Goal: Task Accomplishment & Management: Manage account settings

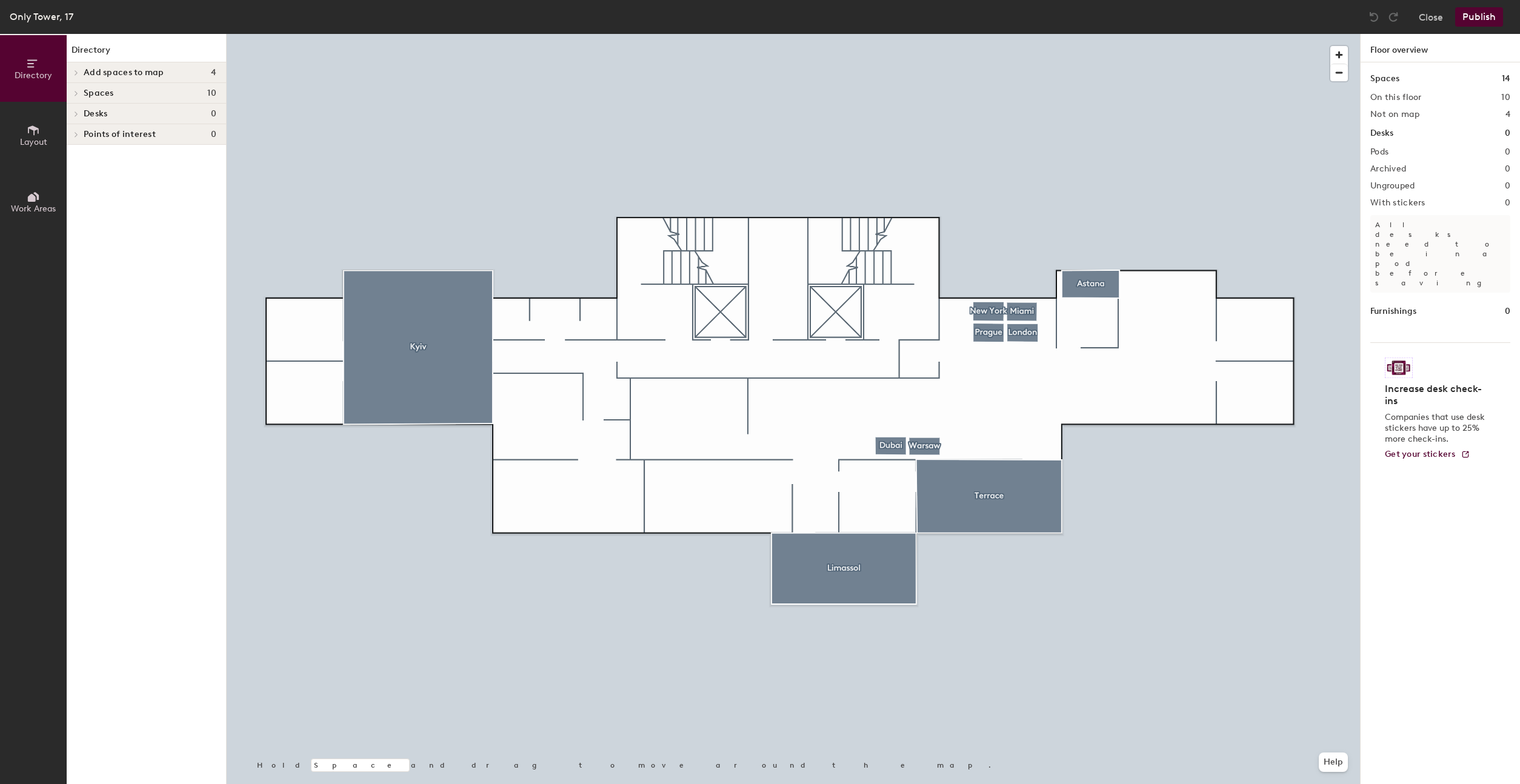
click at [51, 139] on button "Layout" at bounding box center [33, 134] width 67 height 66
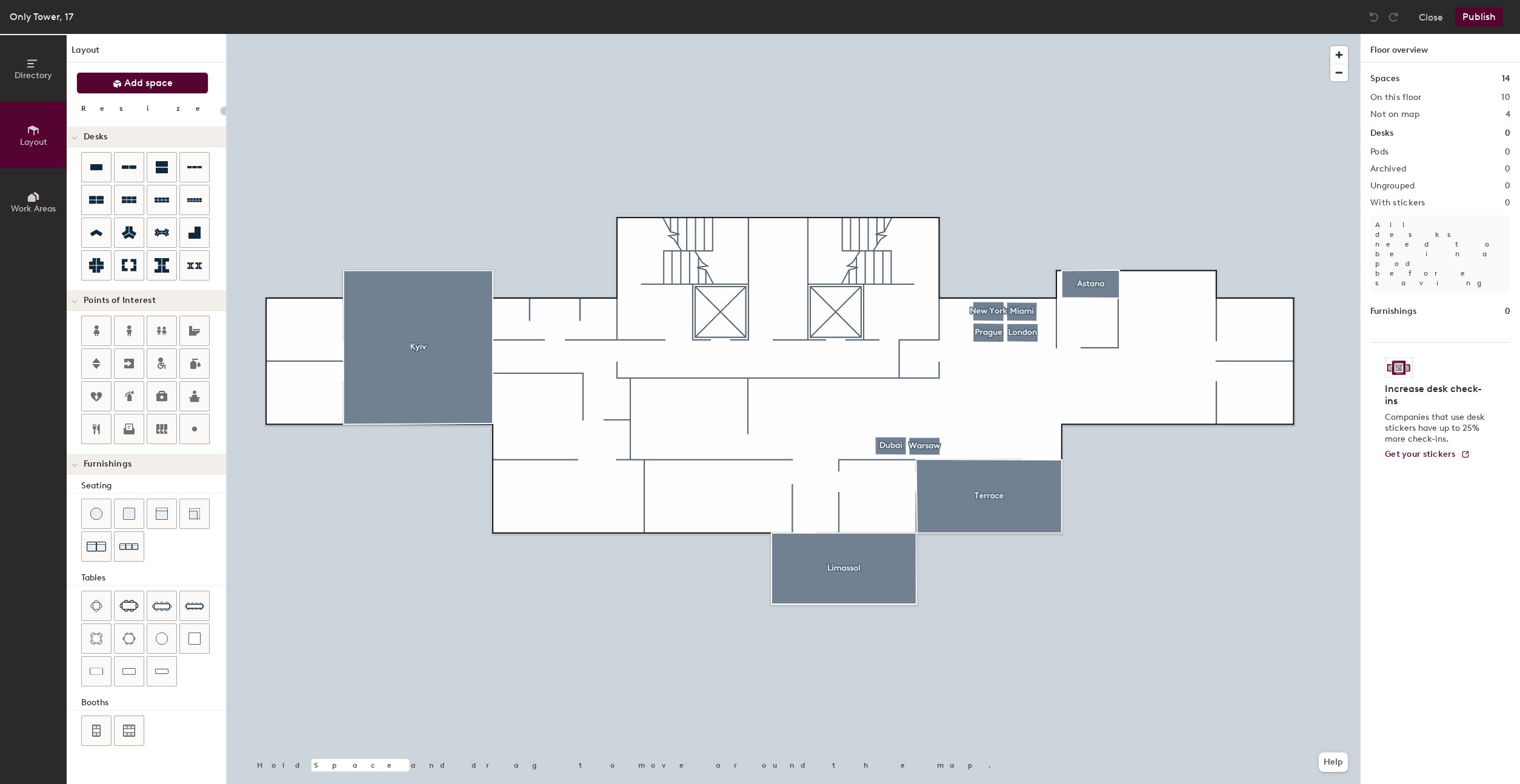
click at [133, 79] on span "Add space" at bounding box center [148, 83] width 48 height 12
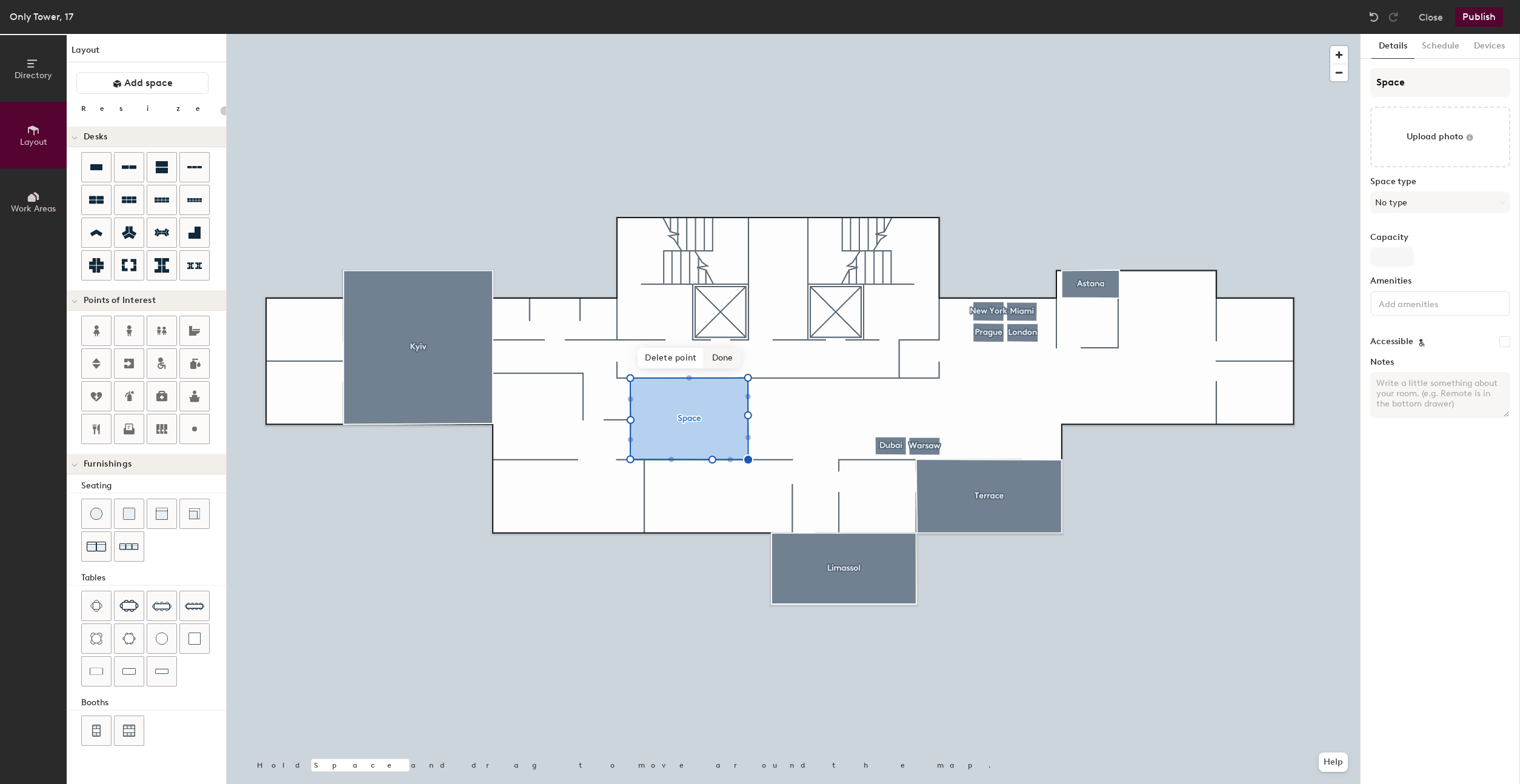
click at [723, 357] on span "Done" at bounding box center [723, 358] width 36 height 20
click at [688, 346] on span "Edit shape" at bounding box center [679, 343] width 58 height 20
type input "20"
click at [1437, 304] on input at bounding box center [1431, 302] width 109 height 15
click at [748, 358] on span "Done" at bounding box center [746, 358] width 36 height 20
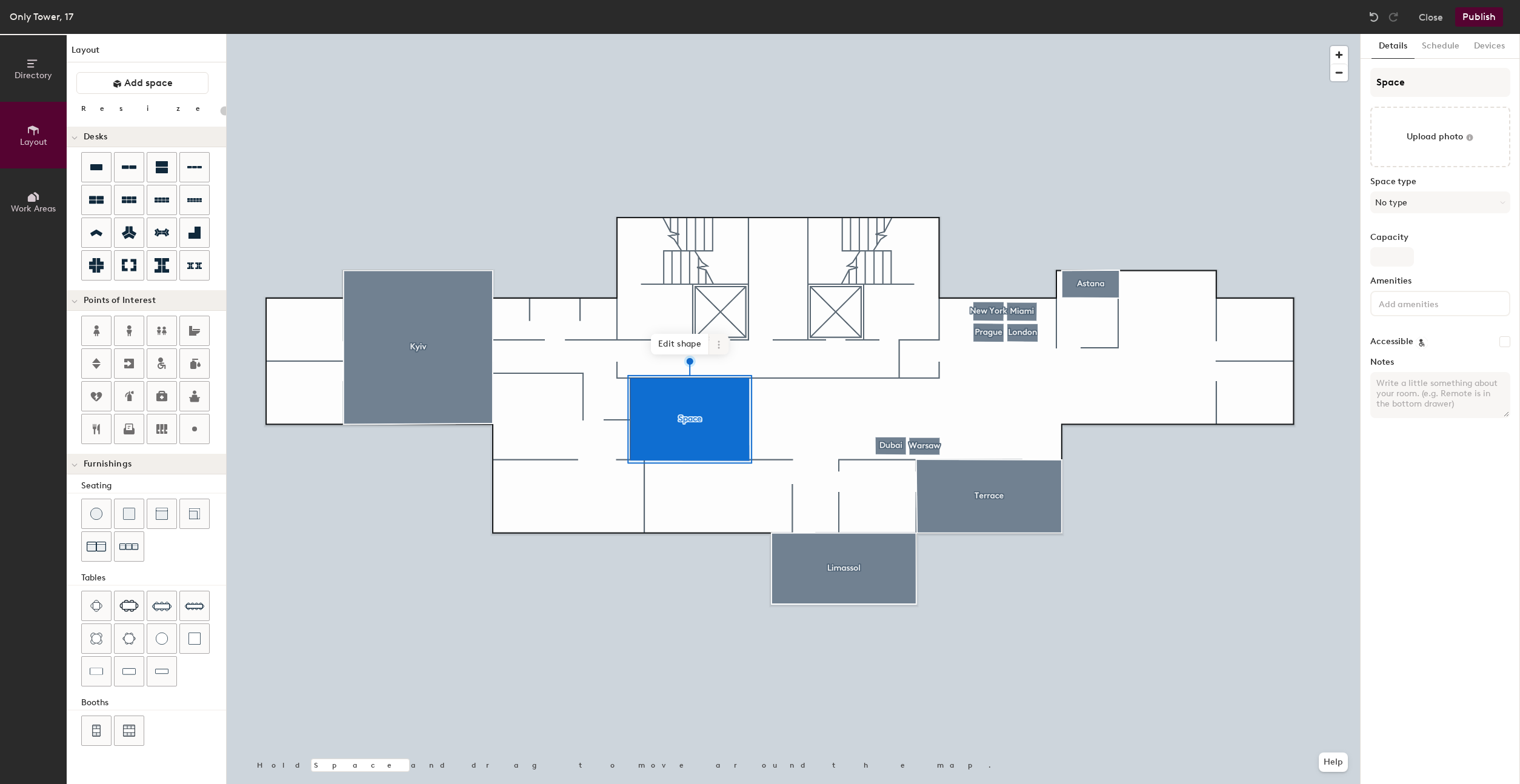
click at [725, 346] on span at bounding box center [719, 344] width 20 height 20
click at [1413, 88] on input "Space" at bounding box center [1440, 83] width 140 height 29
click at [1442, 83] on input "Space" at bounding box center [1440, 83] width 140 height 29
drag, startPoint x: 1438, startPoint y: 83, endPoint x: 1331, endPoint y: 78, distance: 107.1
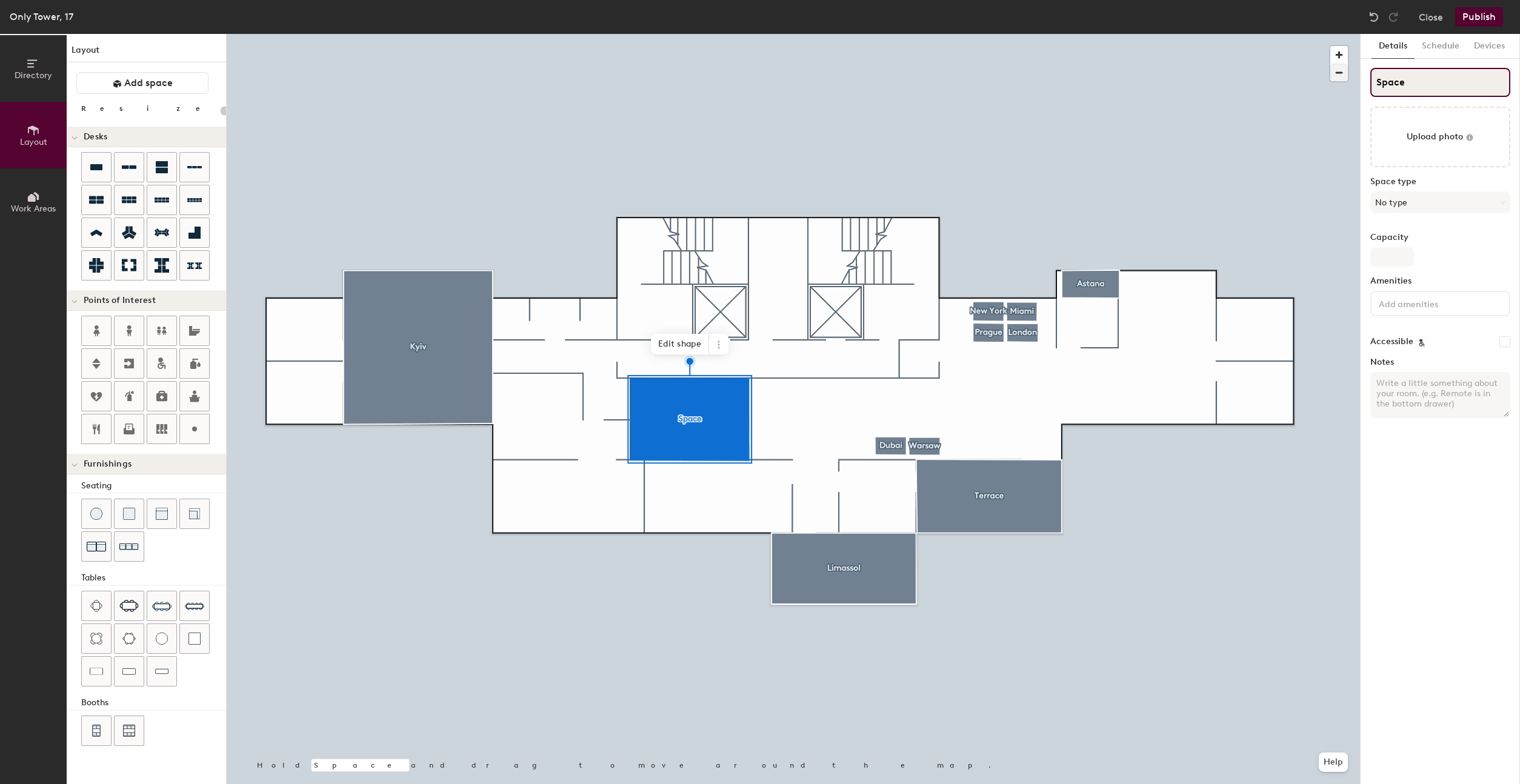
click at [1331, 78] on div "Directory Layout Work Areas Layout Add space Resize Desks Points of Interest Fu…" at bounding box center [760, 409] width 1520 height 750
paste input "Boiler room"
type input "Boiler room"
type input "20"
type input "Boiler room"
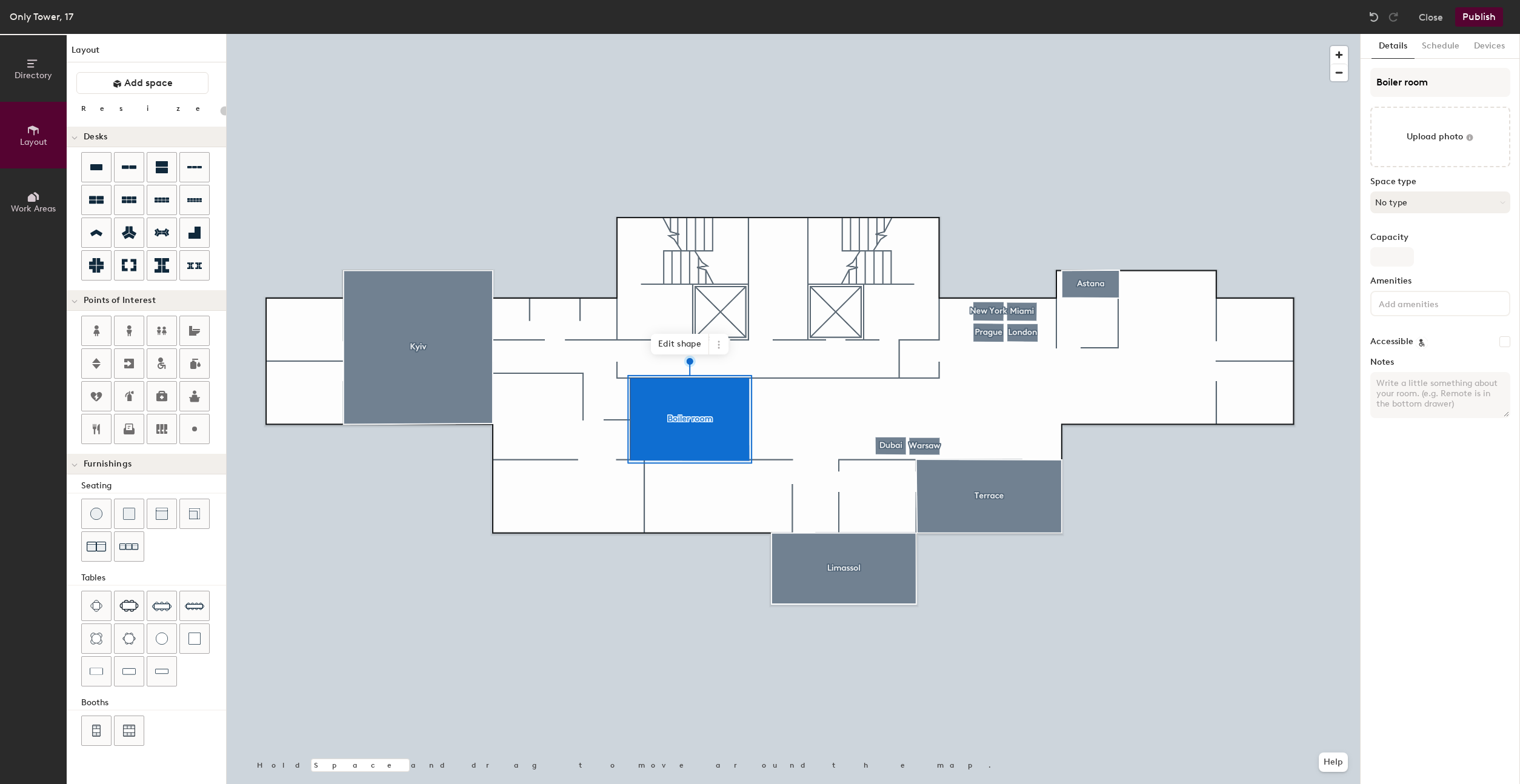
click at [1409, 202] on button "No type" at bounding box center [1440, 202] width 140 height 22
click at [1405, 345] on div "Conference Room" at bounding box center [1446, 342] width 150 height 18
type input "20"
click at [1401, 255] on input "Capacity" at bounding box center [1392, 257] width 43 height 20
type input "6"
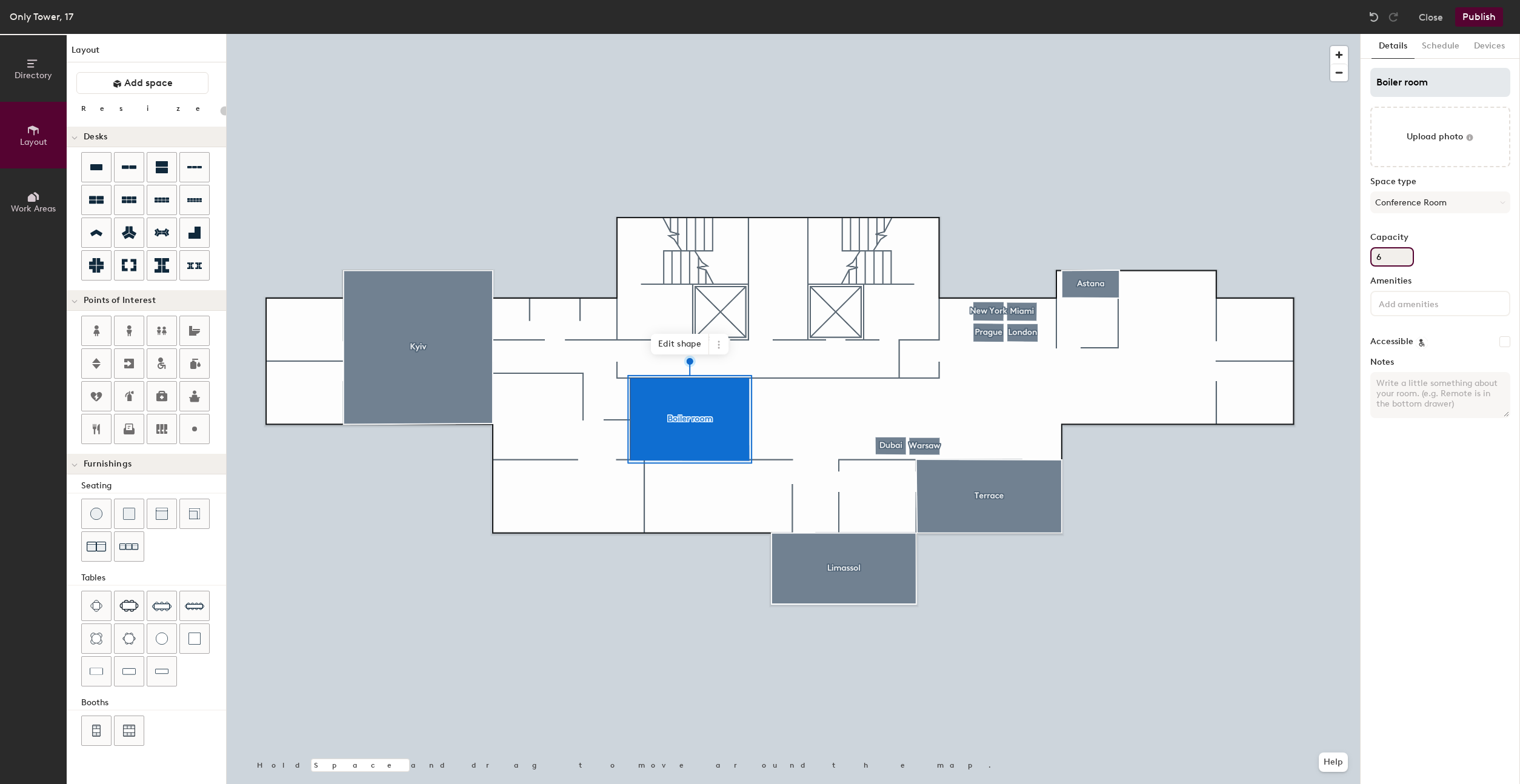
type input "20"
type input "6"
click at [1411, 84] on input "Boiler room" at bounding box center [1440, 83] width 140 height 29
type input "Boiler"
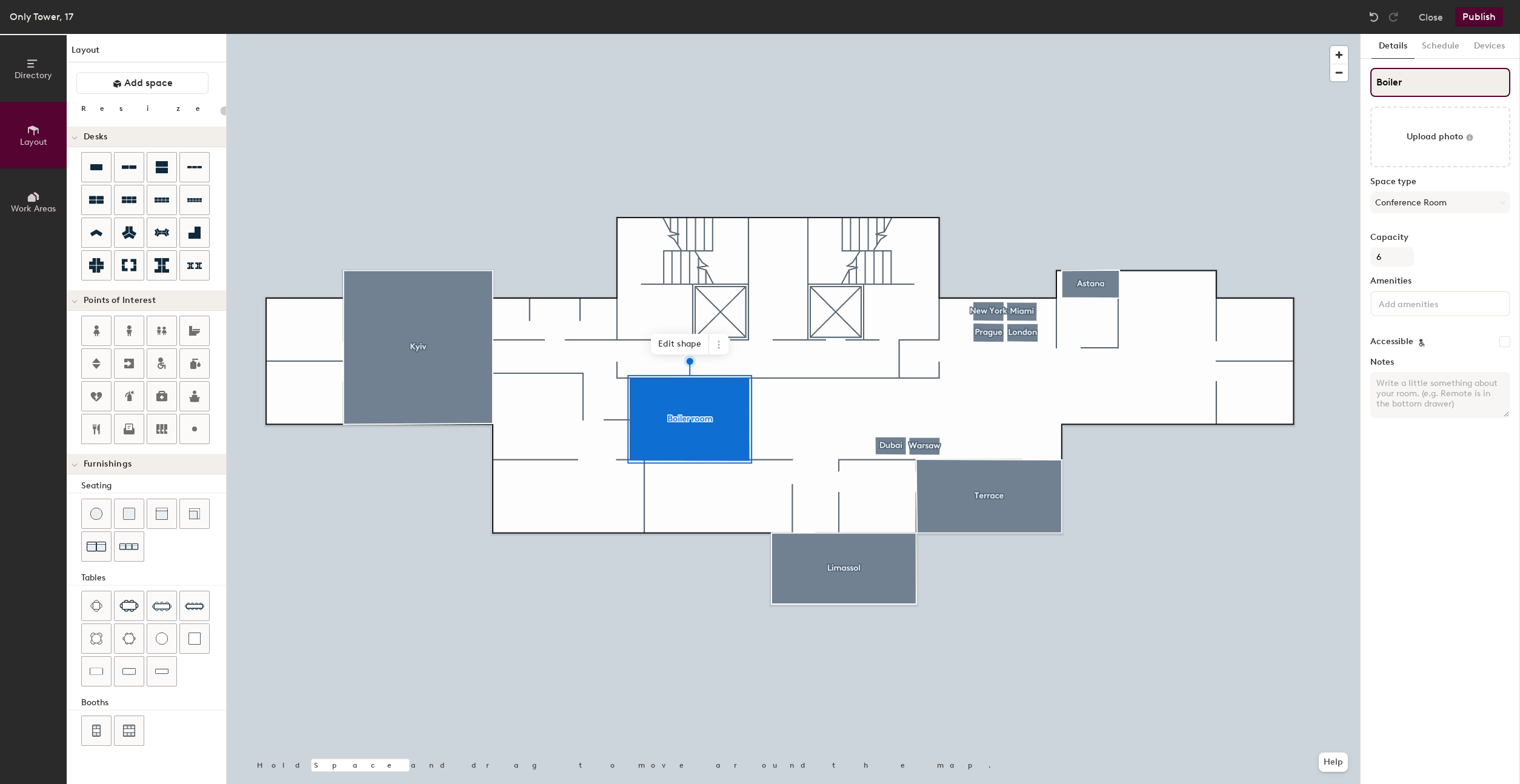
type input "20"
type input "Boiler"
click at [1426, 487] on div "Details Schedule Devices Boiler Upload photo Space type Conference Room Capacit…" at bounding box center [1440, 409] width 160 height 750
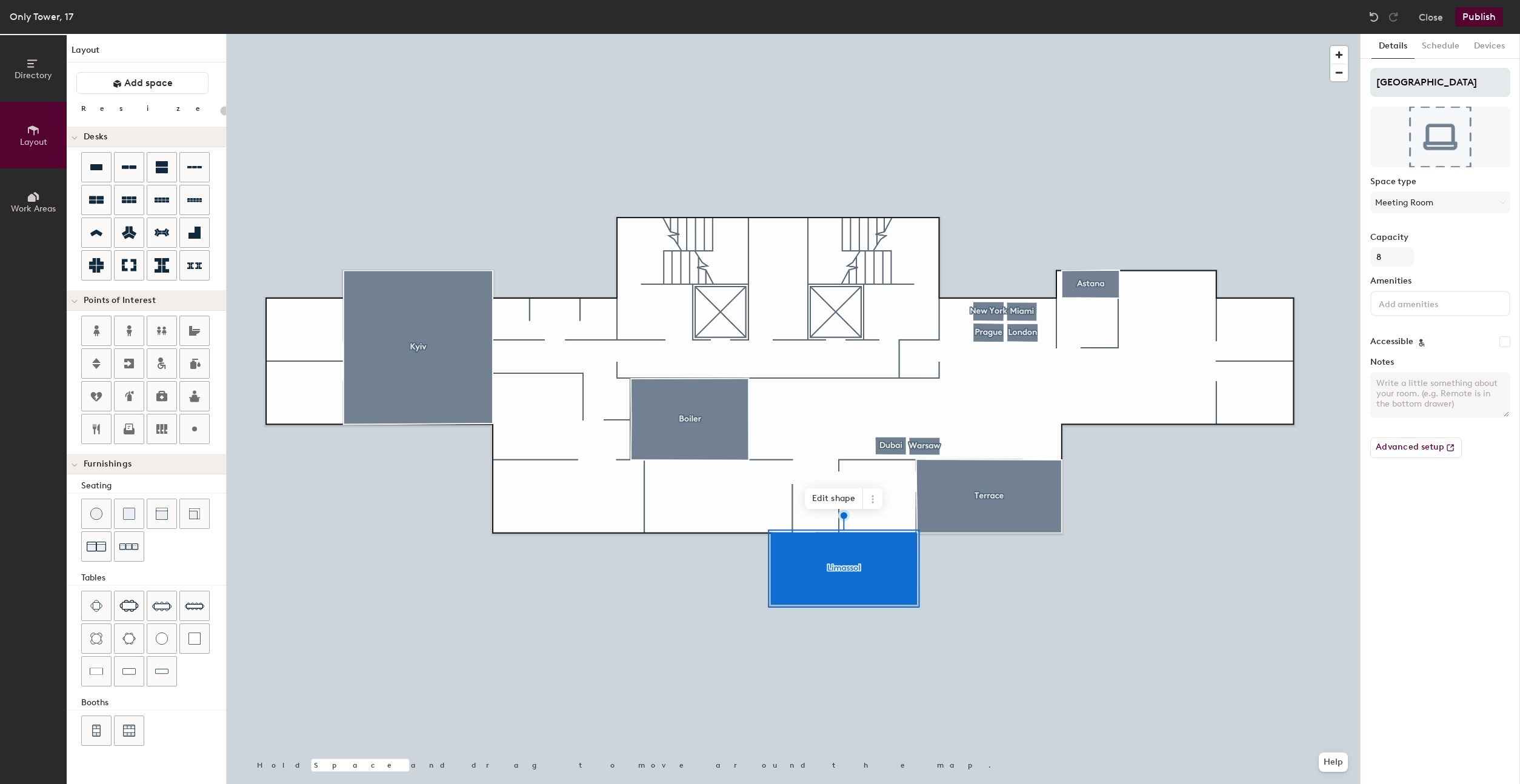
type input "20"
click at [1346, 94] on div "Directory Layout Work Areas Layout Add space Resize Desks Points of Interest Fu…" at bounding box center [760, 409] width 1520 height 750
click at [1414, 78] on input "Limassol" at bounding box center [1440, 83] width 140 height 29
paste input "Balcony"
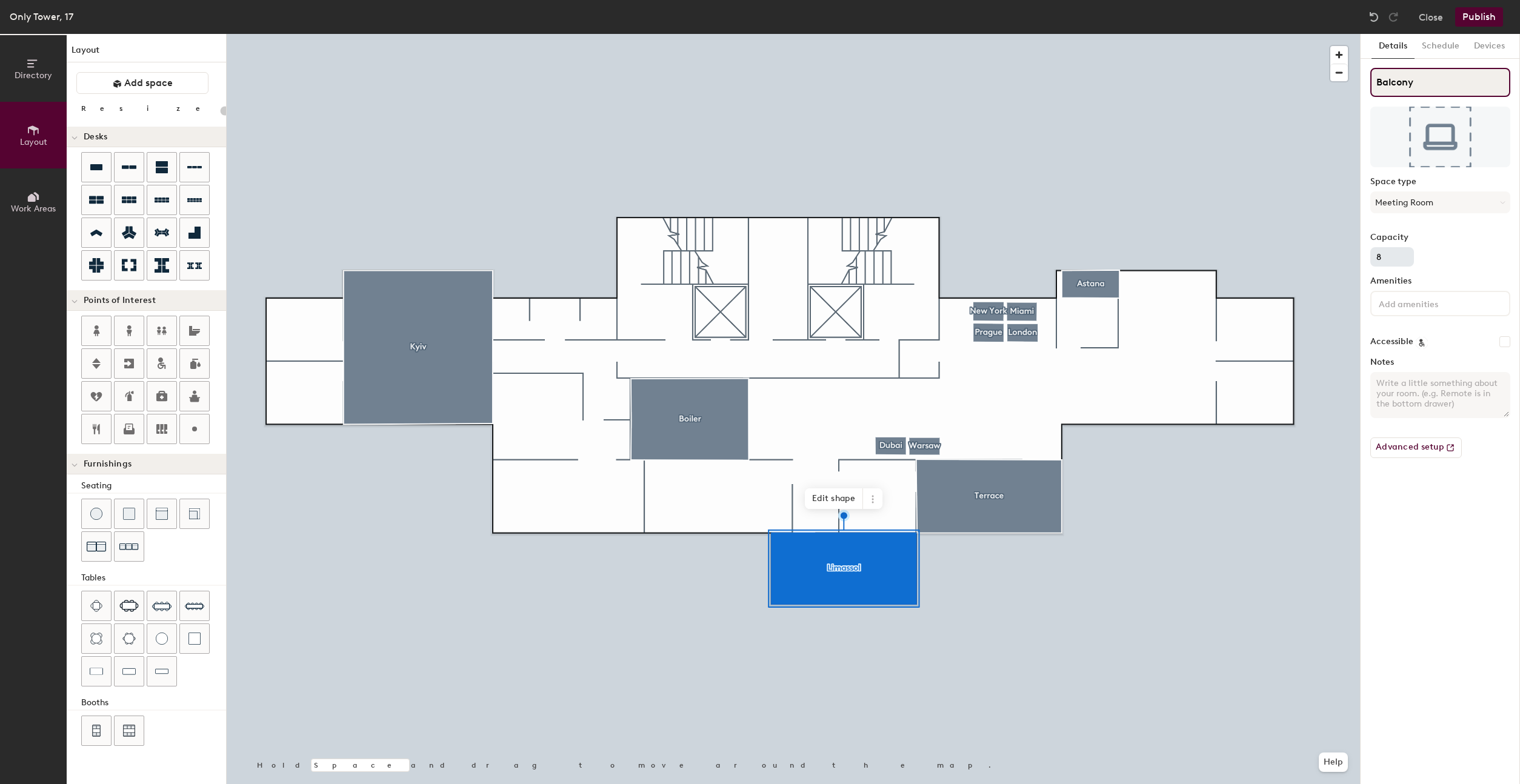
type input "Balcony"
click at [1397, 255] on input "8" at bounding box center [1392, 257] width 43 height 20
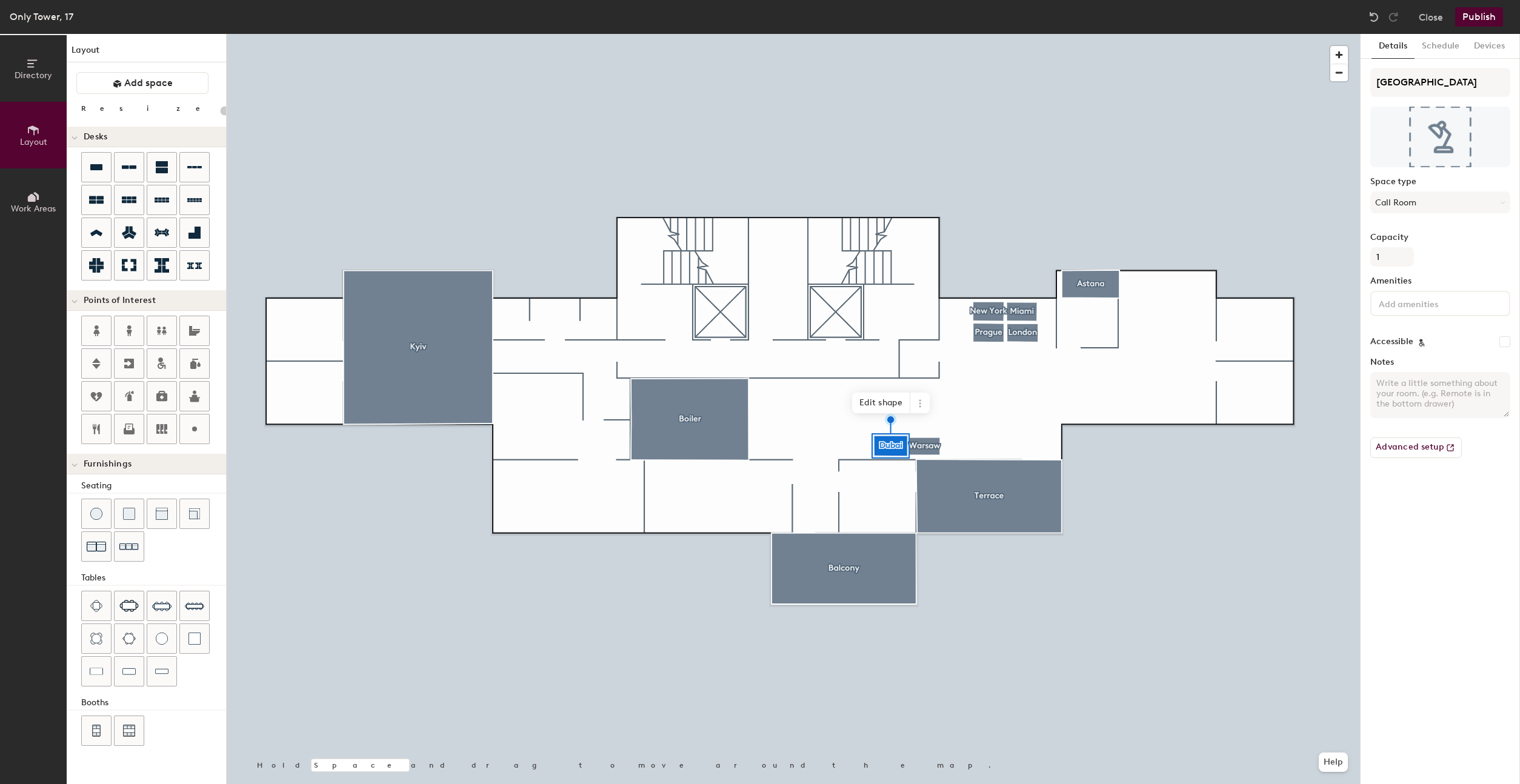
type input "20"
click at [923, 399] on icon at bounding box center [920, 404] width 10 height 10
click at [940, 471] on span "Delete" at bounding box center [963, 472] width 108 height 20
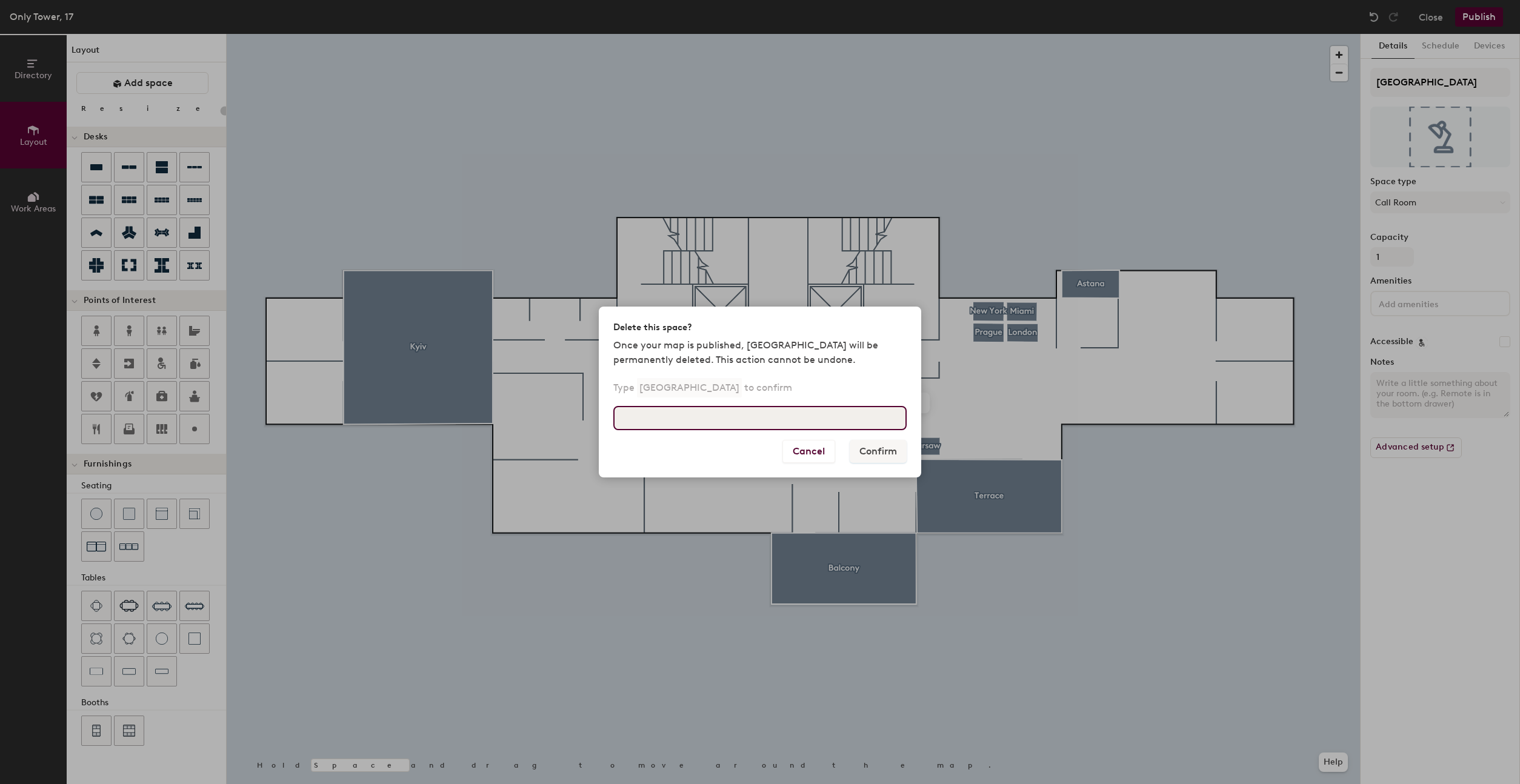
click at [661, 413] on input at bounding box center [760, 418] width 293 height 24
type input "вудуеу"
click at [686, 410] on input "delete" at bounding box center [760, 418] width 293 height 24
click at [626, 420] on input "dubai" at bounding box center [760, 418] width 293 height 24
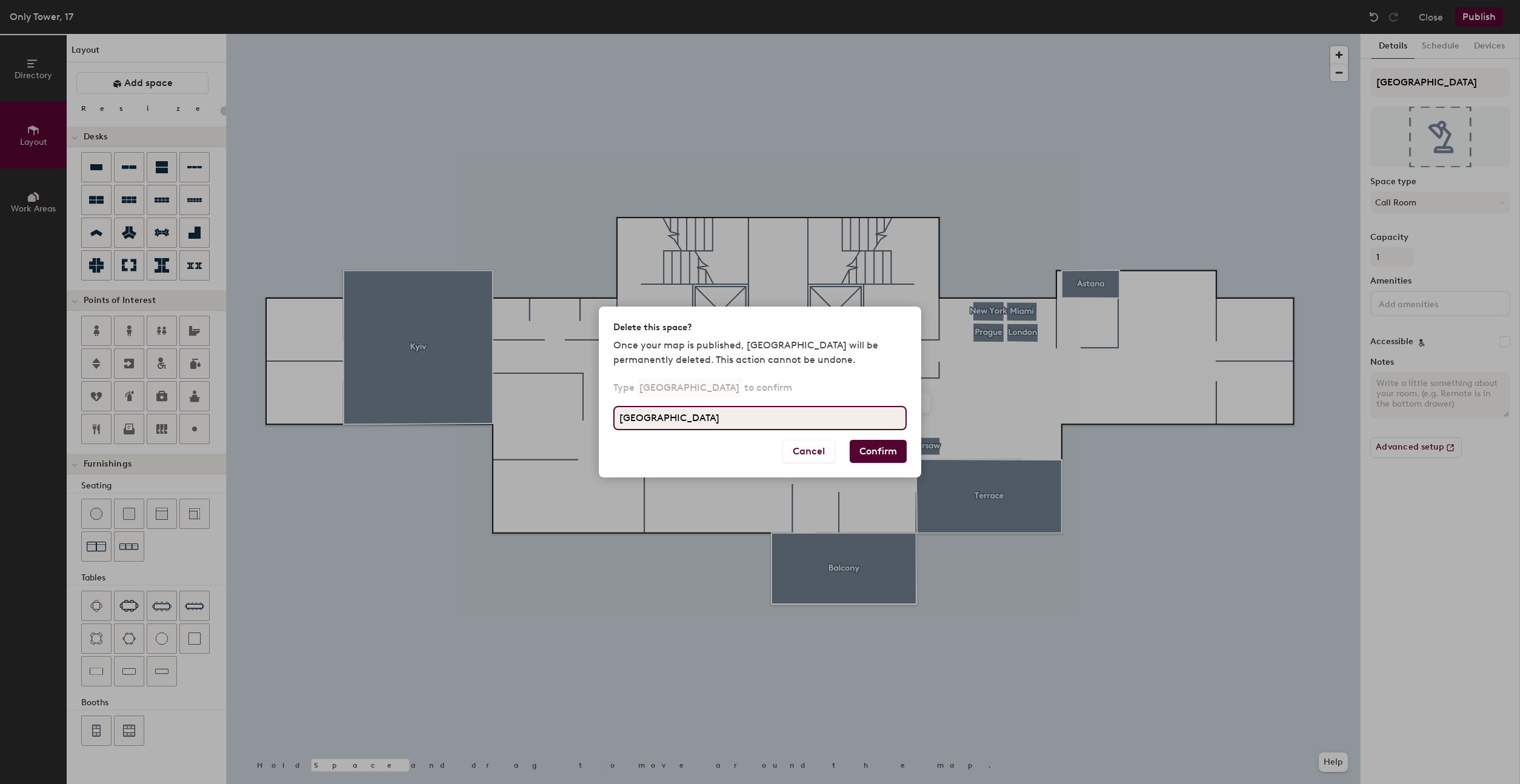
type input "Dubai"
click at [875, 451] on button "Confirm" at bounding box center [878, 451] width 57 height 23
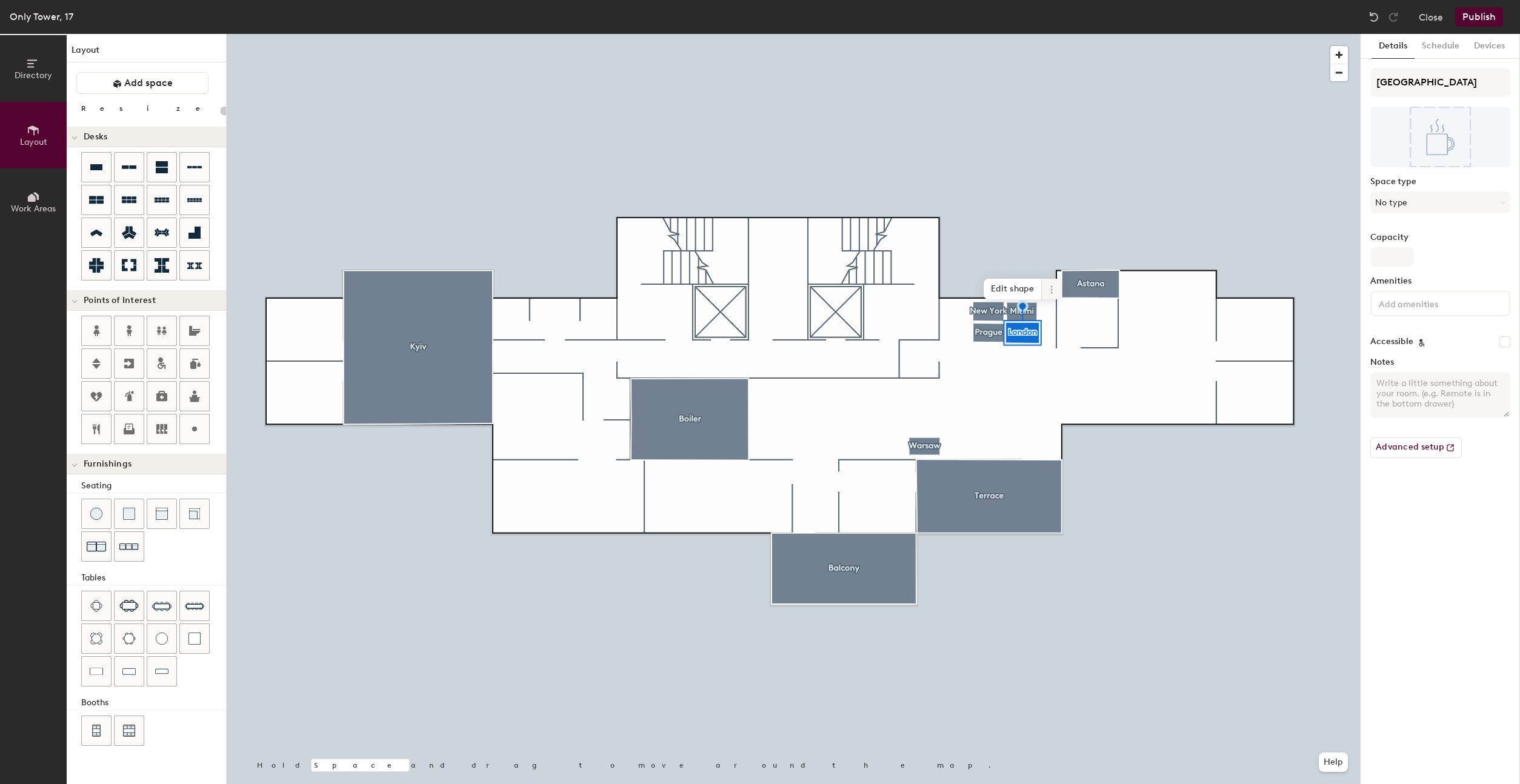
type input "20"
click at [1050, 286] on icon at bounding box center [1052, 290] width 10 height 10
click at [1058, 352] on span "Delete" at bounding box center [1095, 358] width 108 height 20
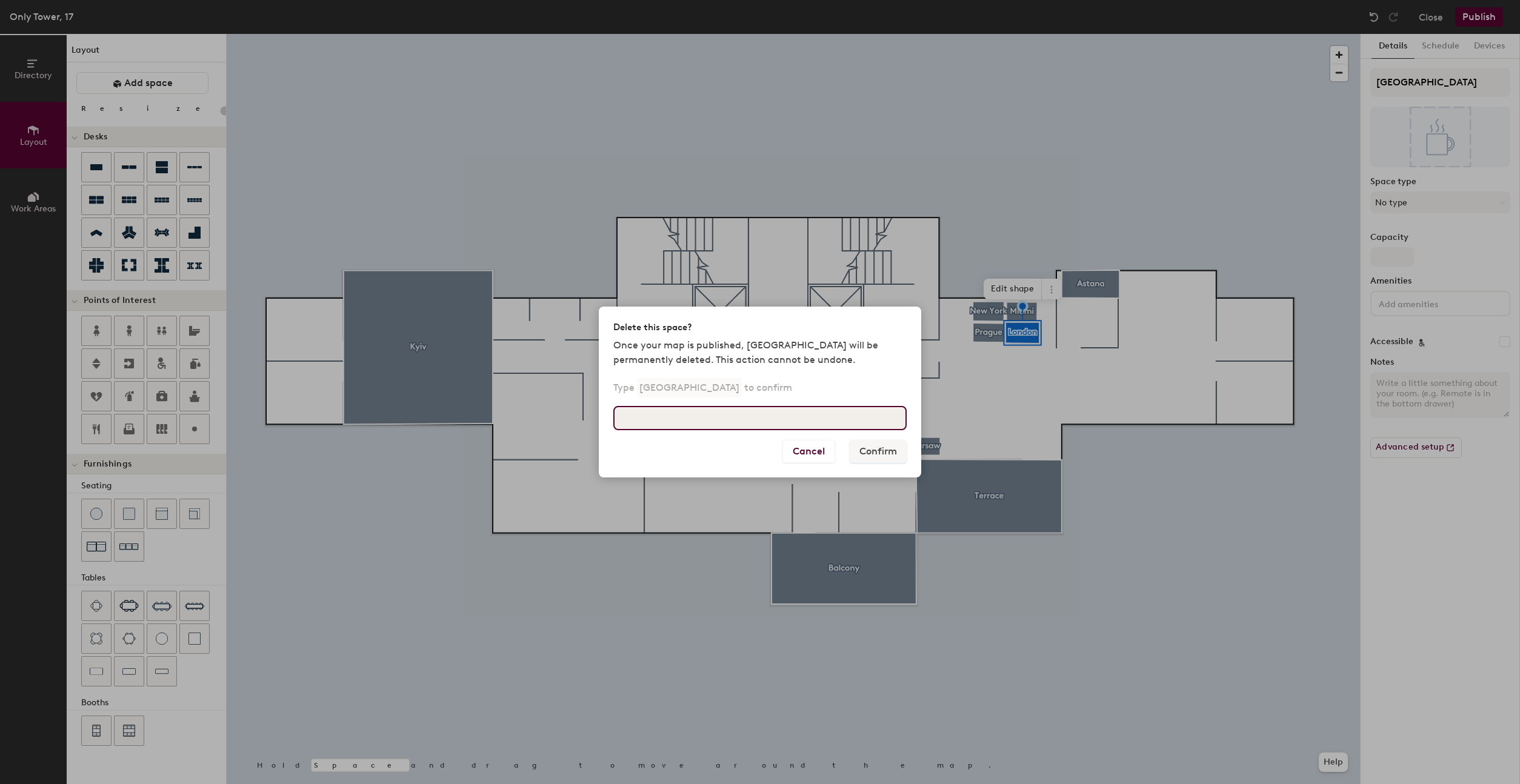
click at [811, 422] on input at bounding box center [760, 418] width 293 height 24
type input "London"
click at [889, 454] on button "Confirm" at bounding box center [878, 451] width 57 height 23
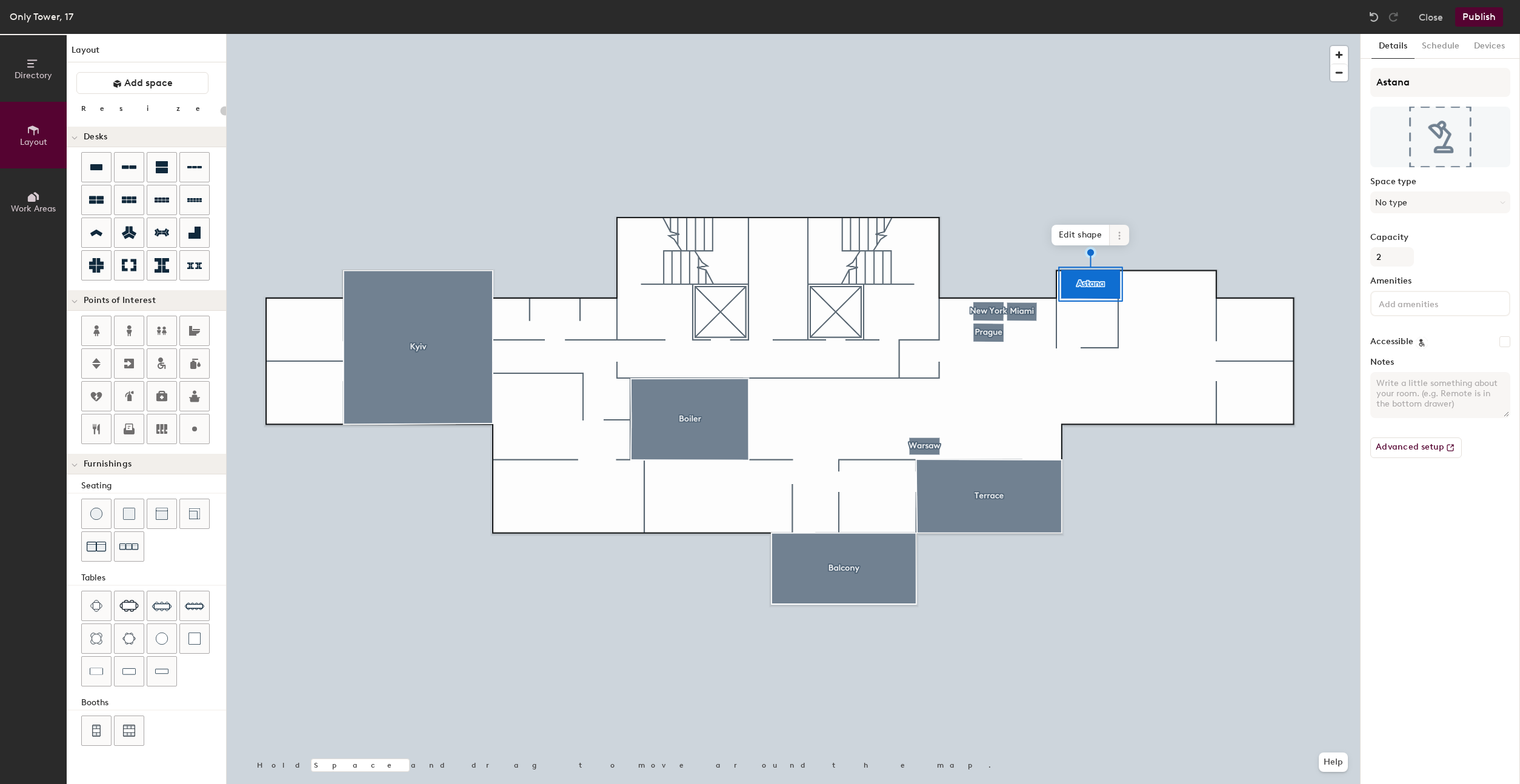
click at [1115, 237] on icon at bounding box center [1120, 236] width 10 height 10
type input "20"
click at [1137, 304] on span "Delete" at bounding box center [1163, 304] width 108 height 20
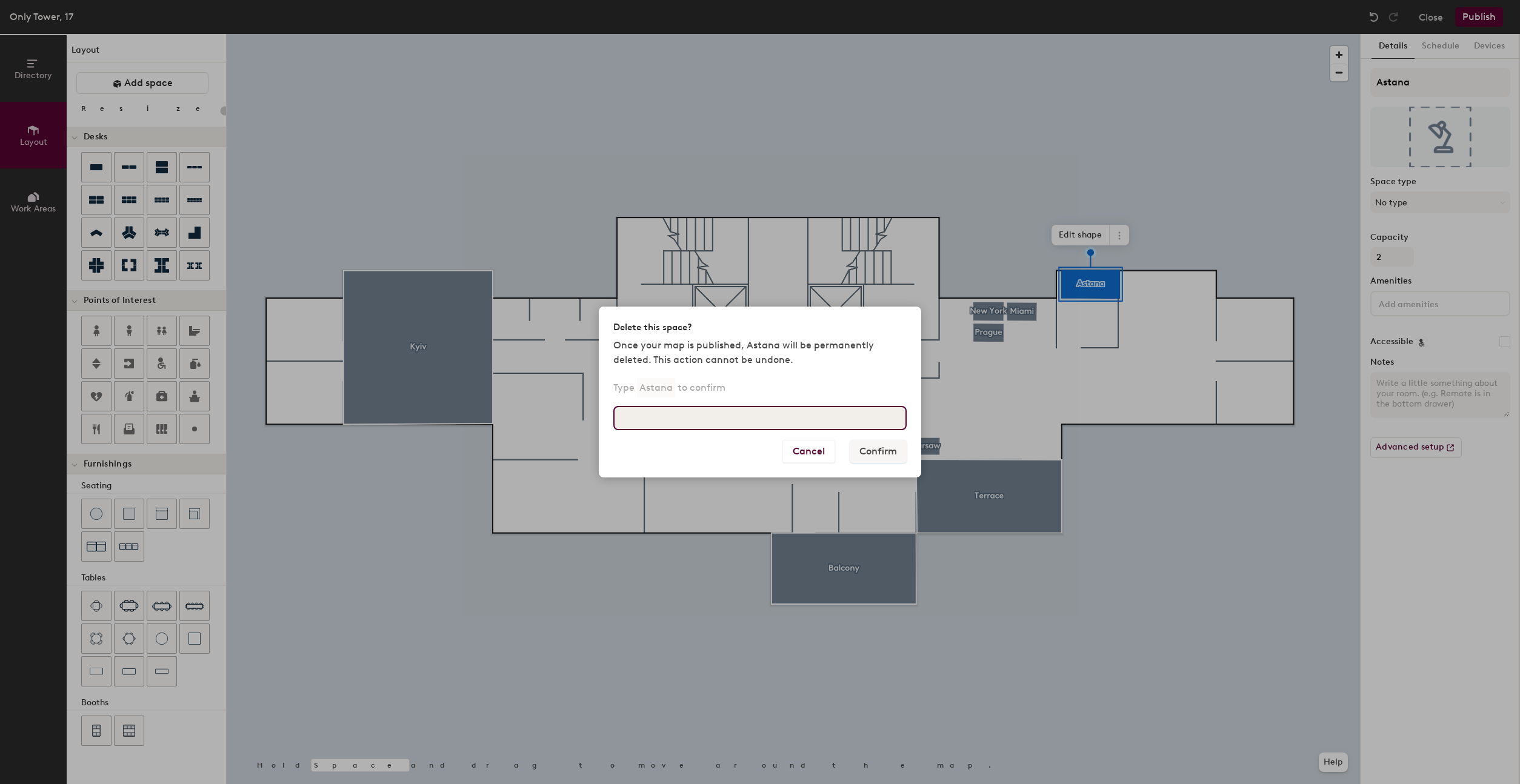
click at [768, 414] on input at bounding box center [760, 418] width 293 height 24
type input "Astana"
click at [872, 447] on button "Confirm" at bounding box center [878, 451] width 57 height 23
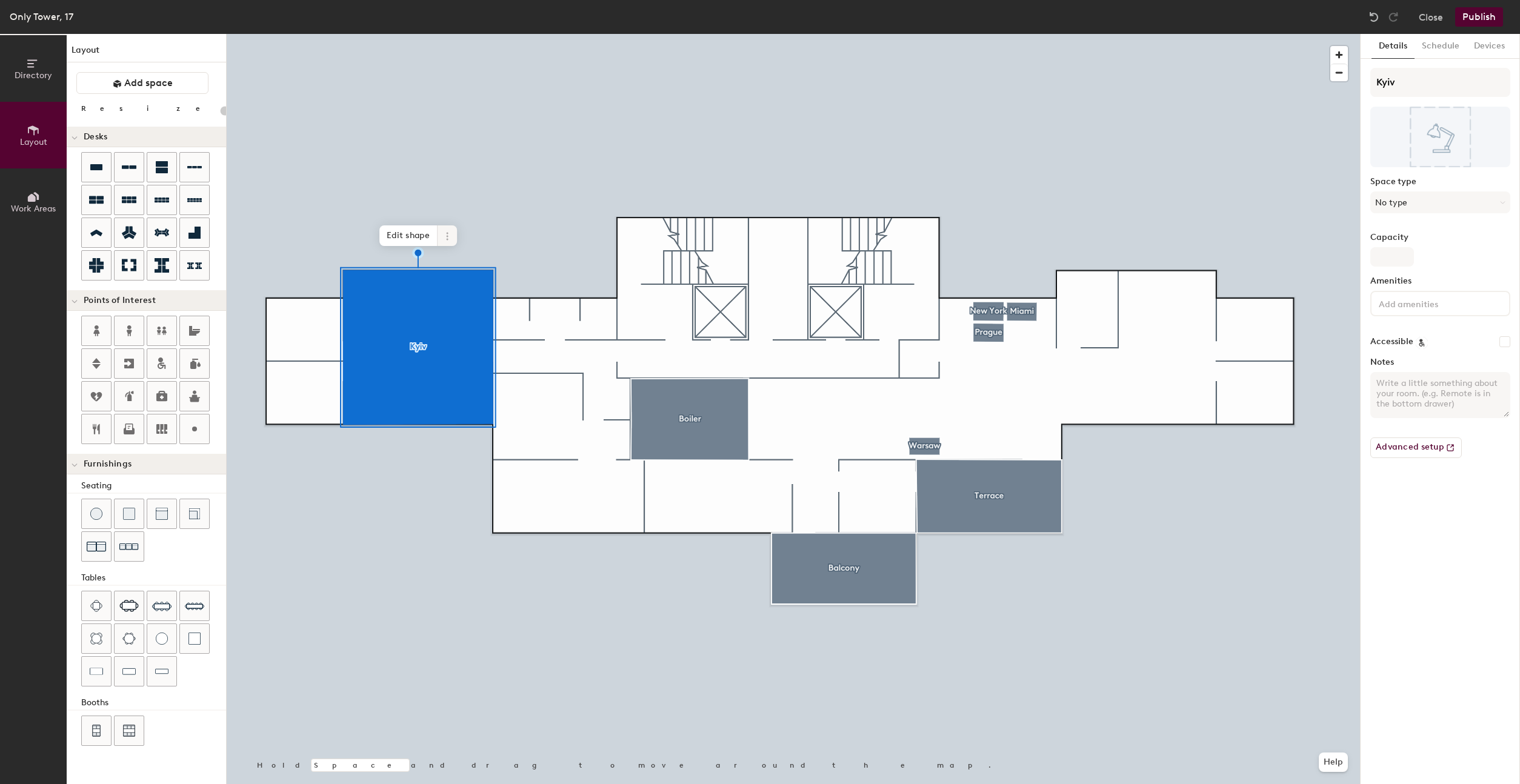
type input "20"
click at [448, 234] on icon at bounding box center [447, 237] width 10 height 10
click at [485, 298] on span "Delete" at bounding box center [491, 305] width 108 height 20
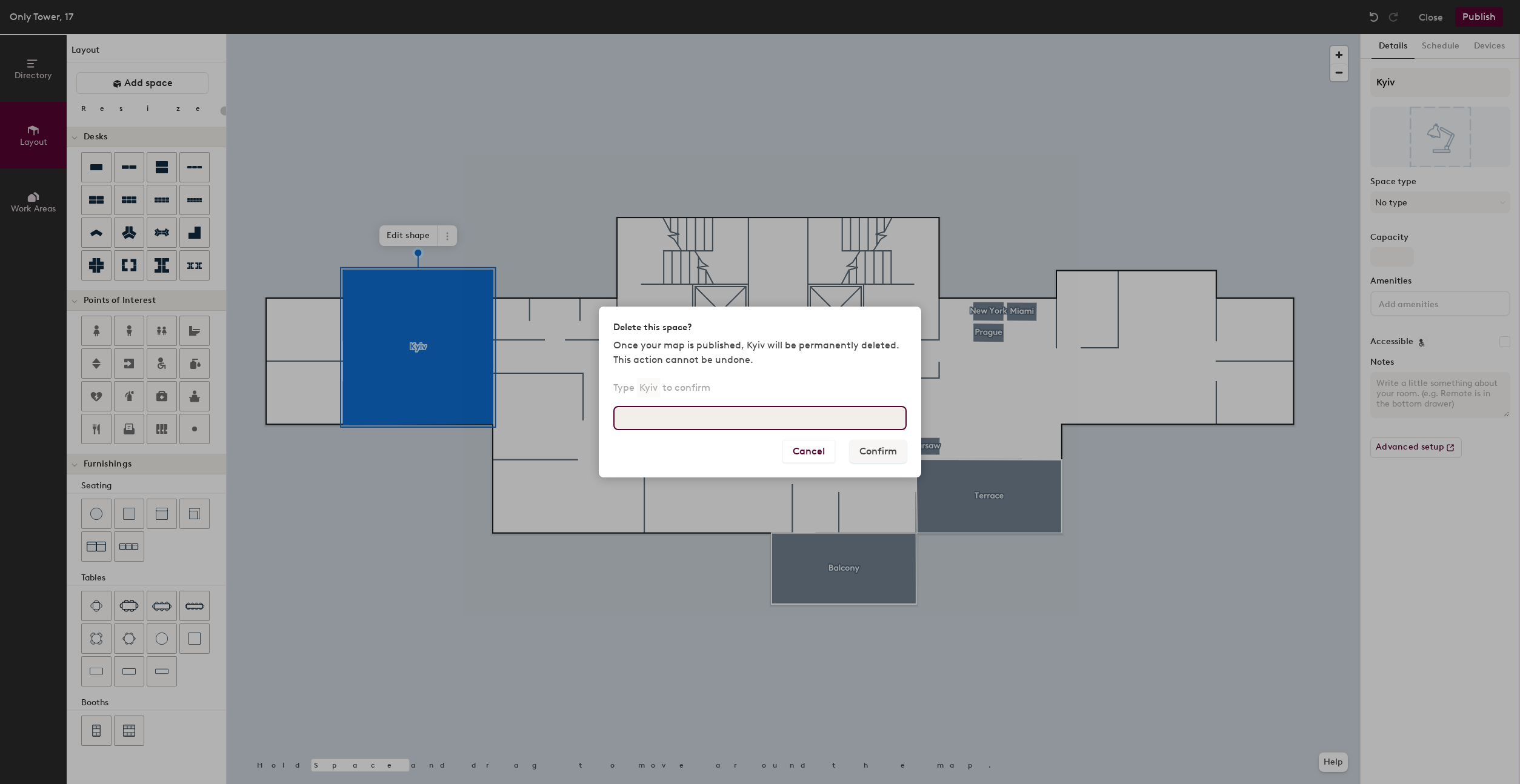
click at [715, 412] on input at bounding box center [760, 418] width 293 height 24
type input "Kyiv"
click at [877, 456] on button "Confirm" at bounding box center [878, 451] width 57 height 23
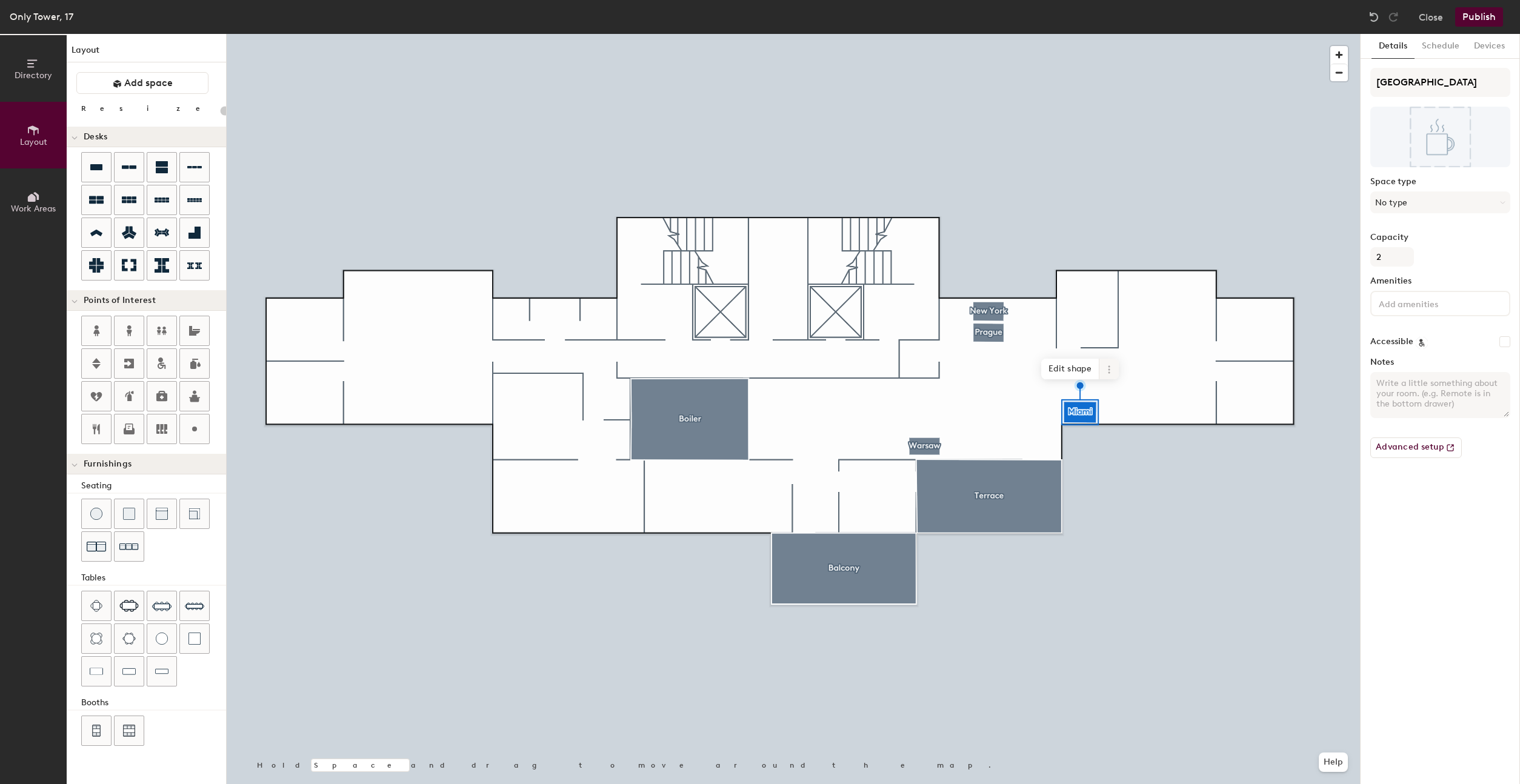
click at [1103, 377] on span at bounding box center [1109, 368] width 20 height 20
type input "20"
click at [1440, 76] on input "Miami" at bounding box center [1440, 83] width 140 height 29
paste input "Twix 2"
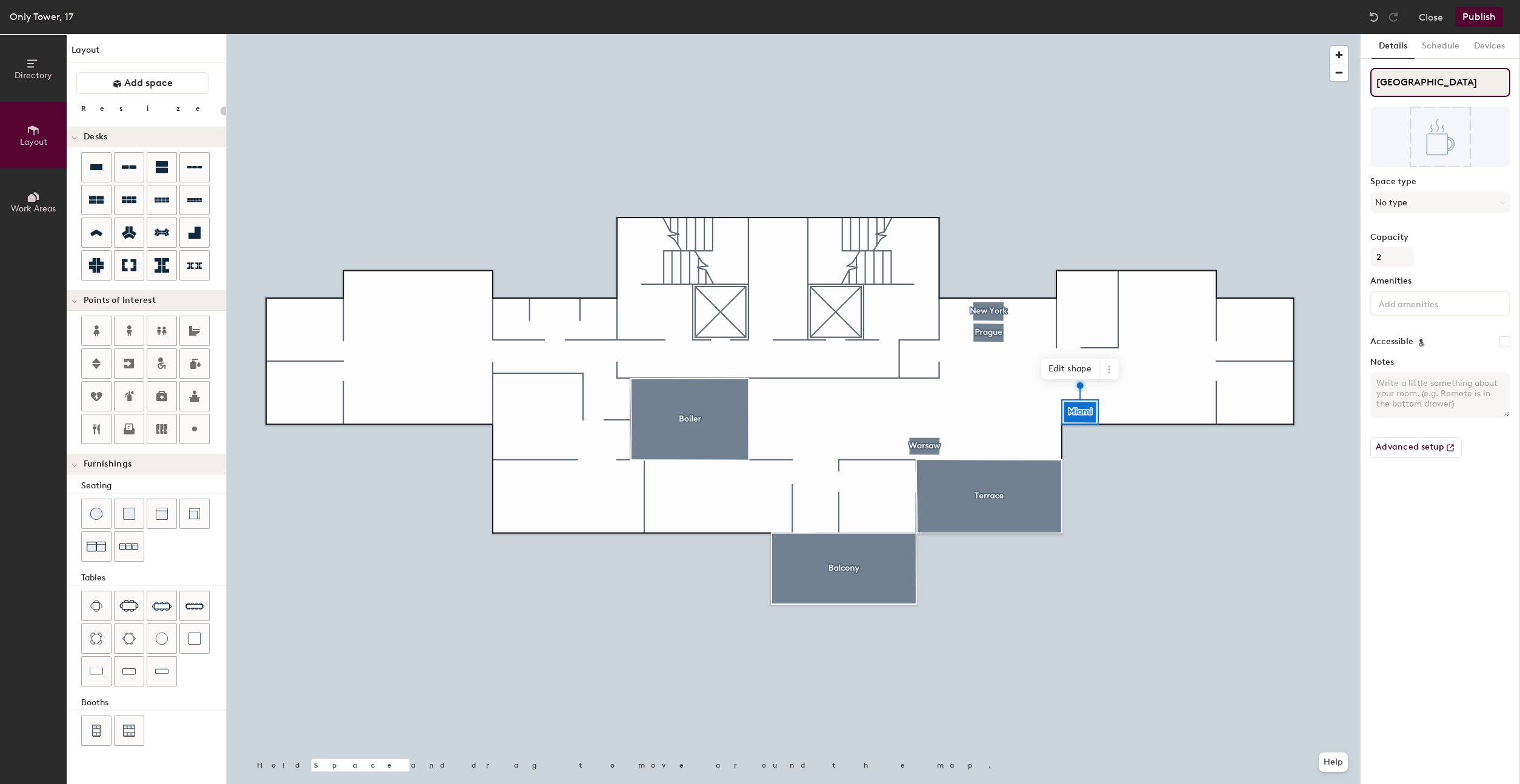
type input "Twix 2"
type input "20"
type input "Twix 2"
click at [1031, 34] on div at bounding box center [793, 34] width 1134 height 0
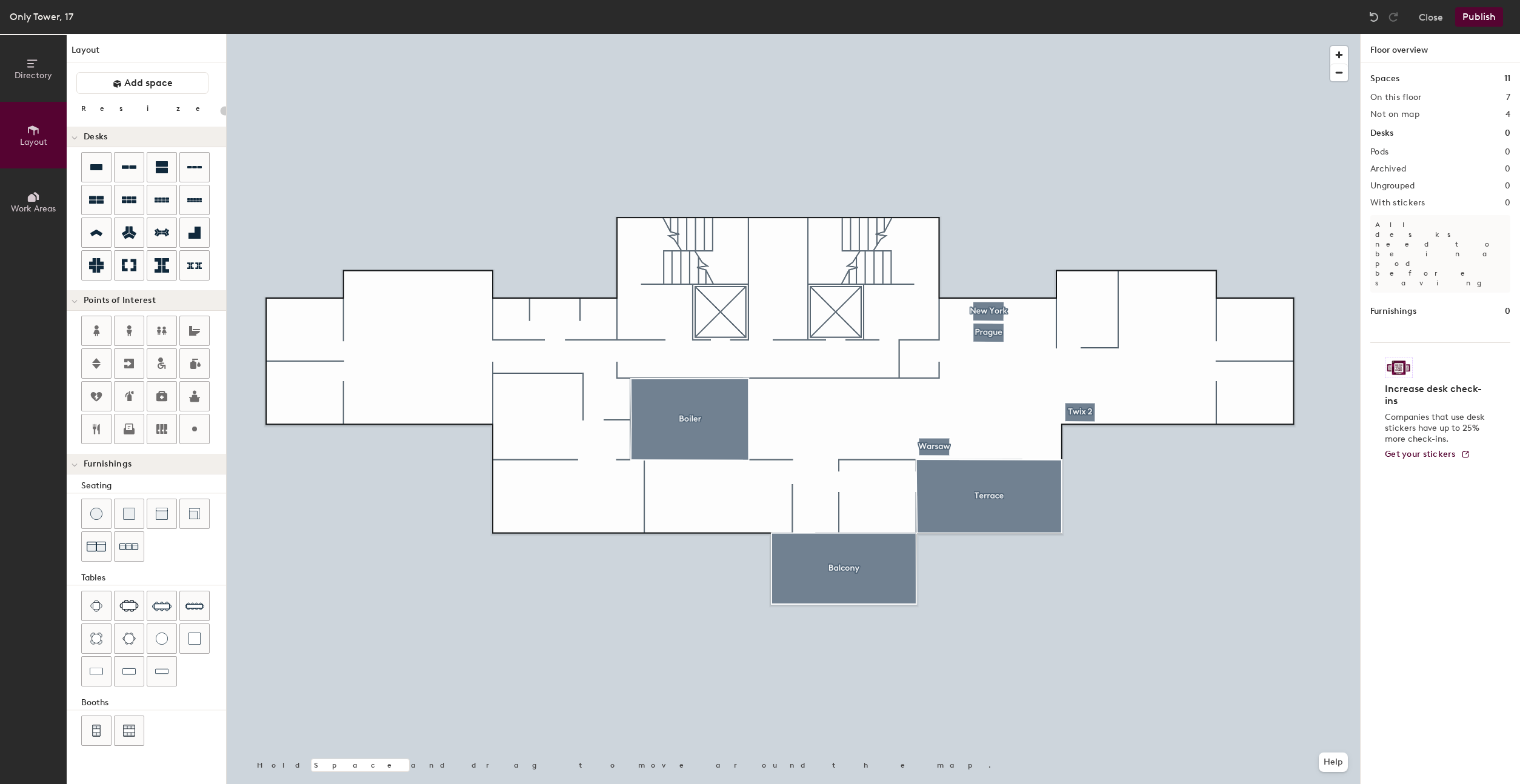
click at [988, 34] on div at bounding box center [793, 34] width 1134 height 0
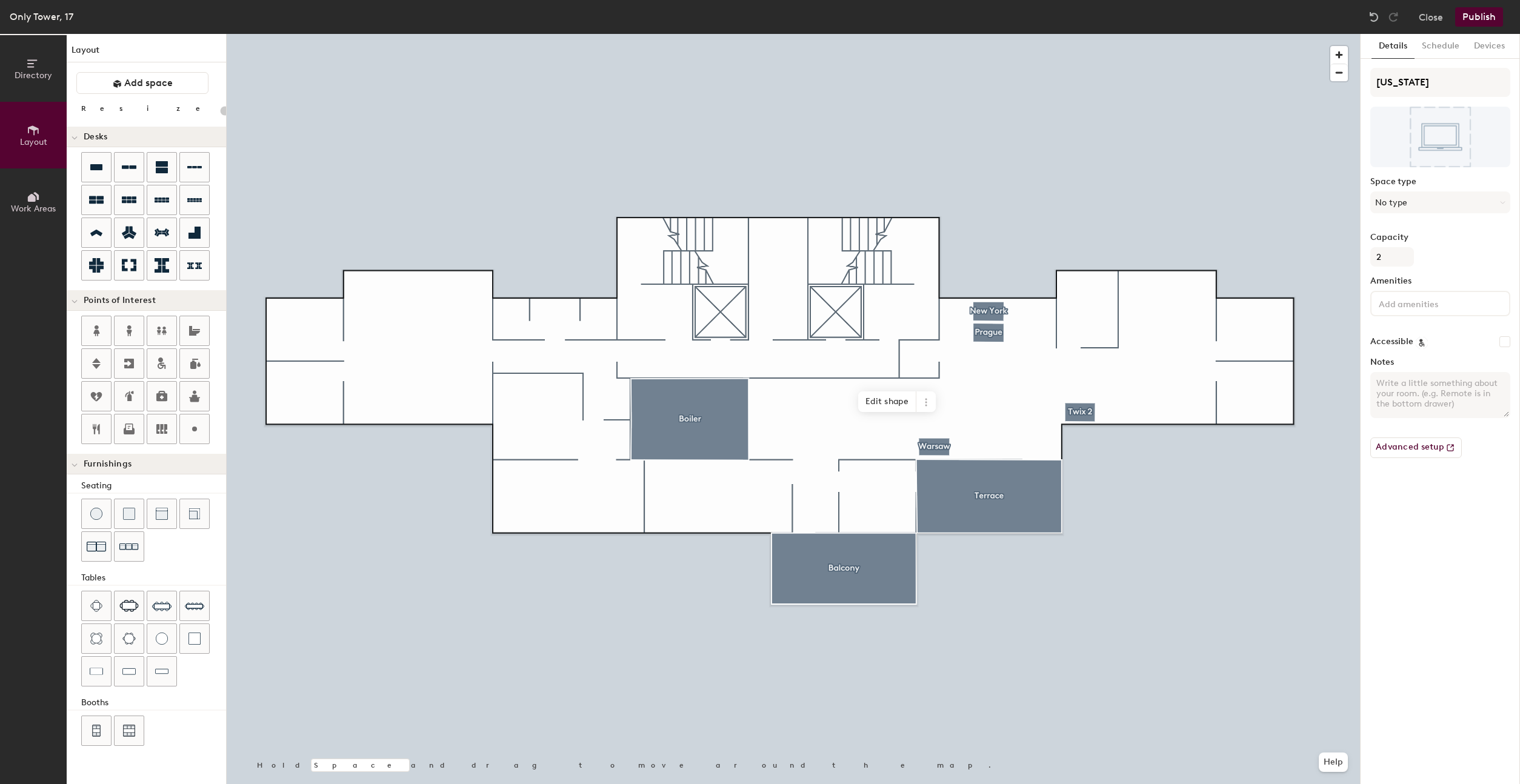
click at [927, 34] on div at bounding box center [793, 34] width 1134 height 0
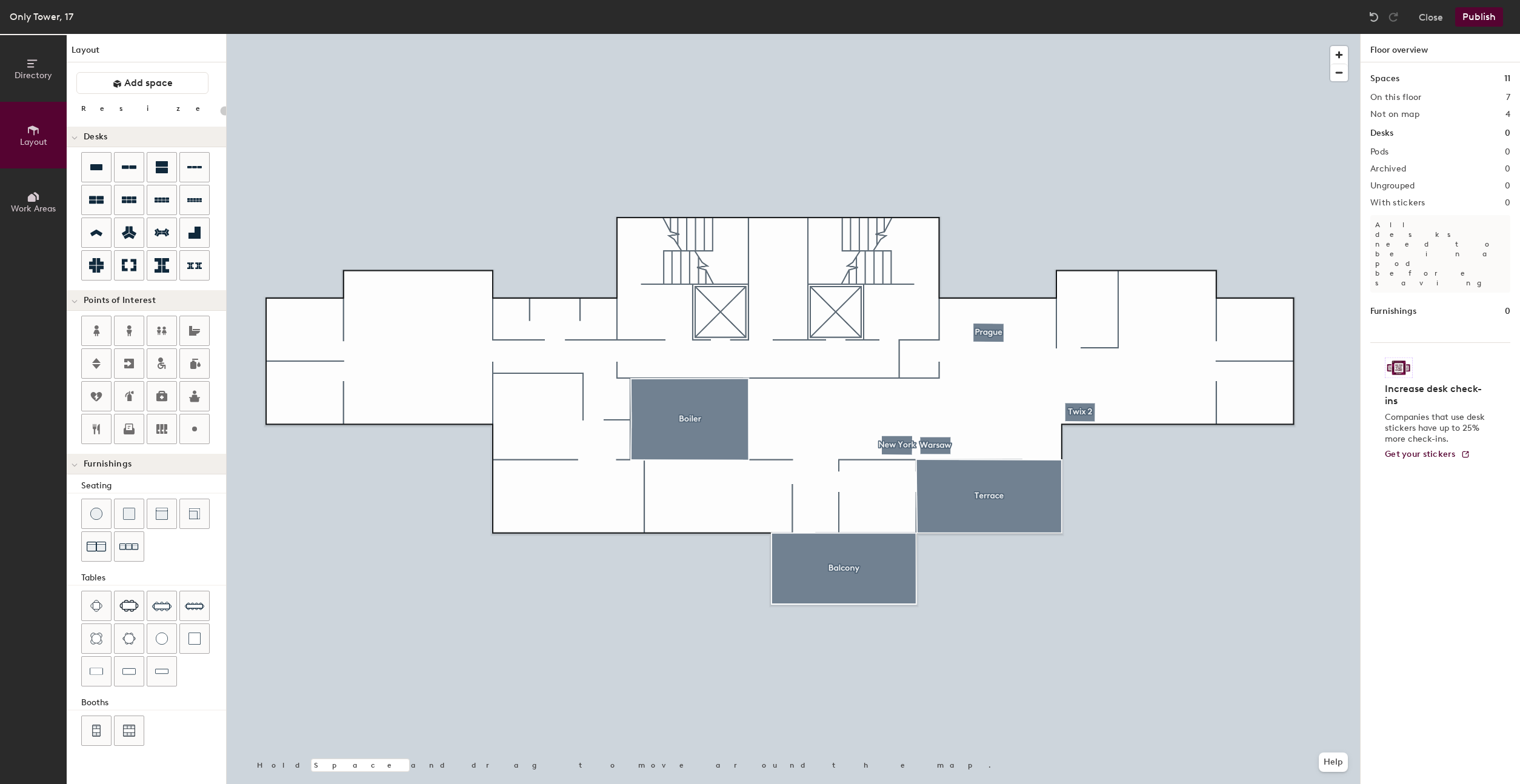
click at [984, 34] on div at bounding box center [793, 34] width 1134 height 0
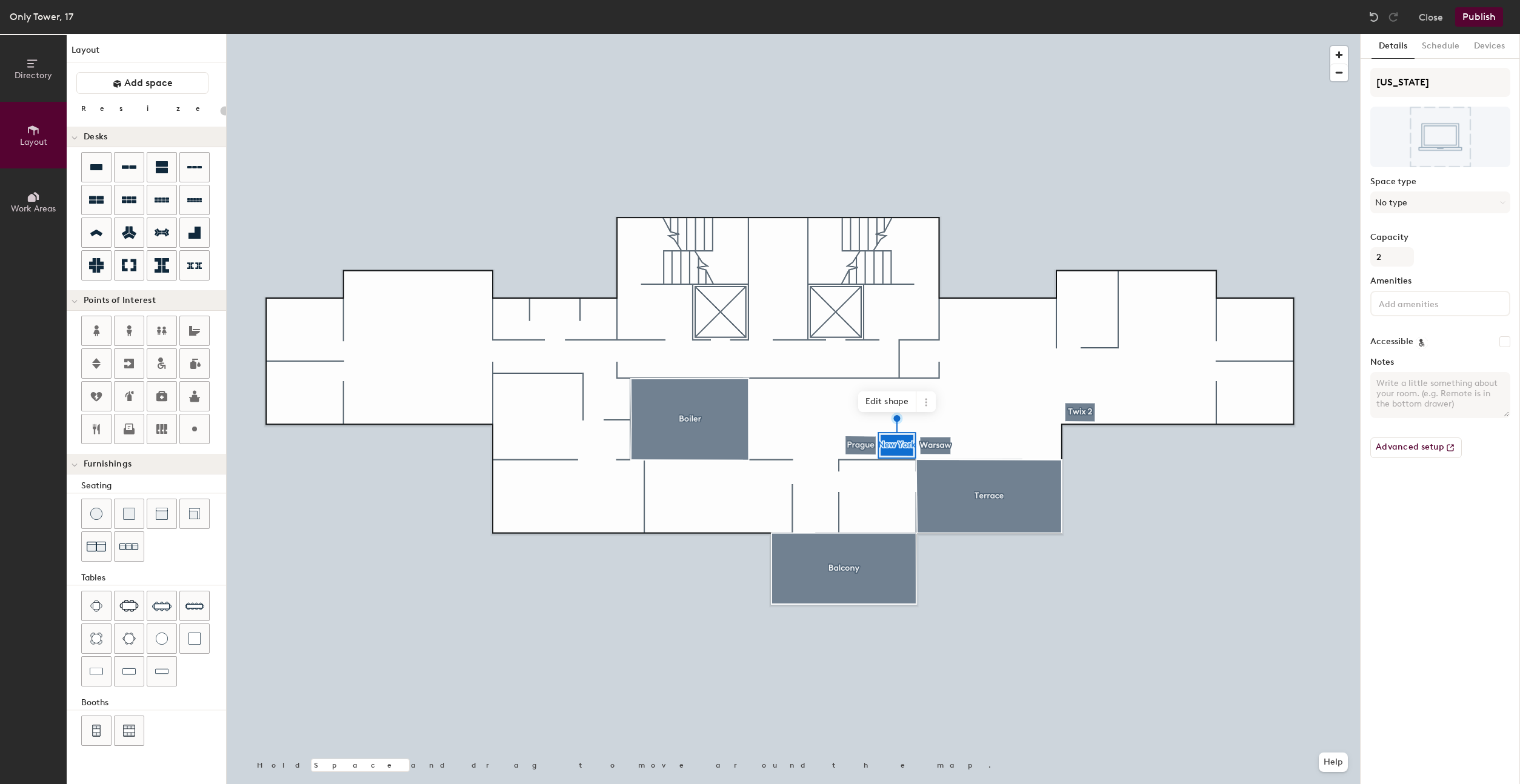
type input "20"
click at [1418, 88] on input "New York" at bounding box center [1440, 83] width 140 height 29
paste input "Twix 1"
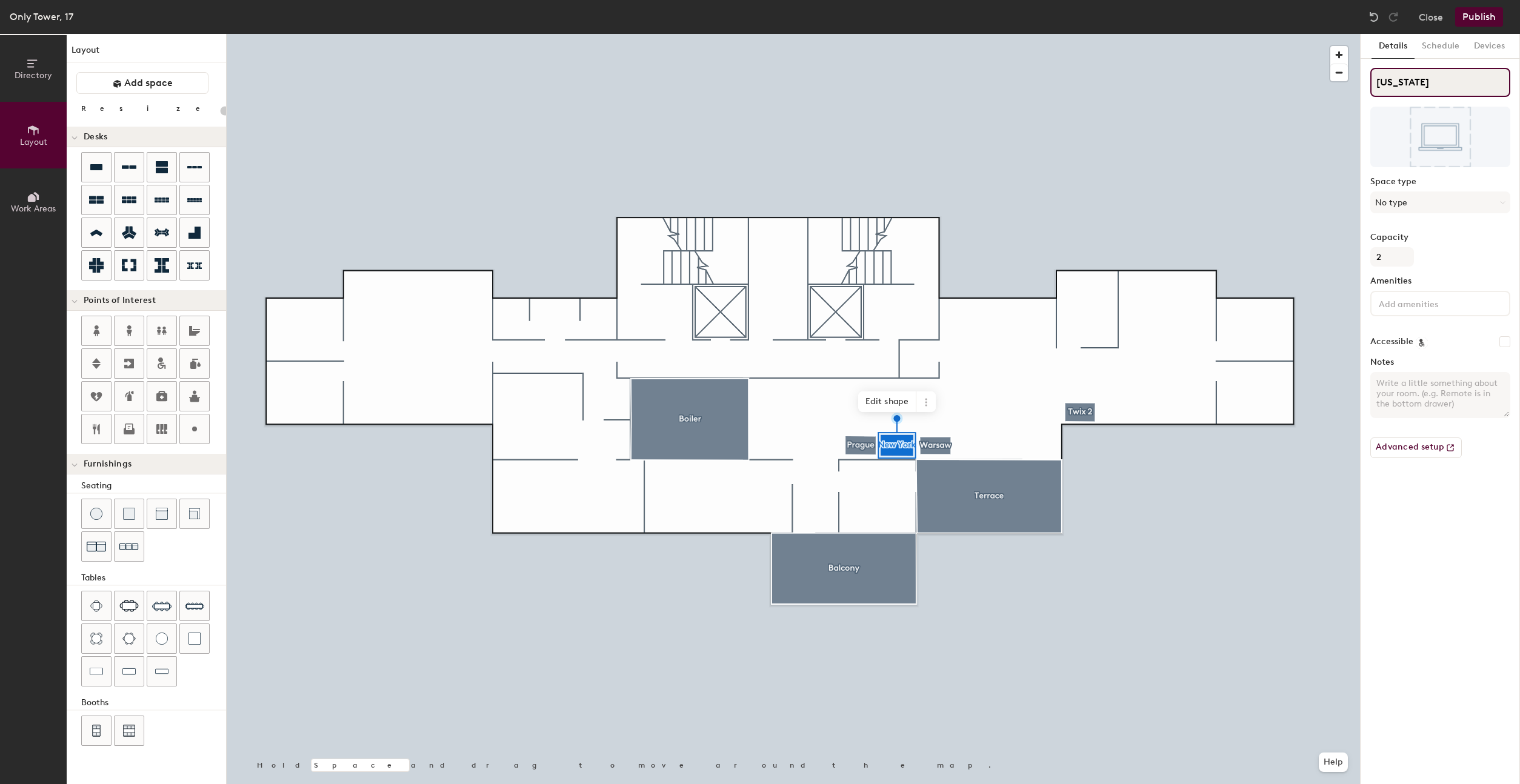
type input "Twix 1"
type input "20"
type input "Twix 1"
type input "20"
click at [1434, 71] on input "Prague" at bounding box center [1440, 83] width 140 height 29
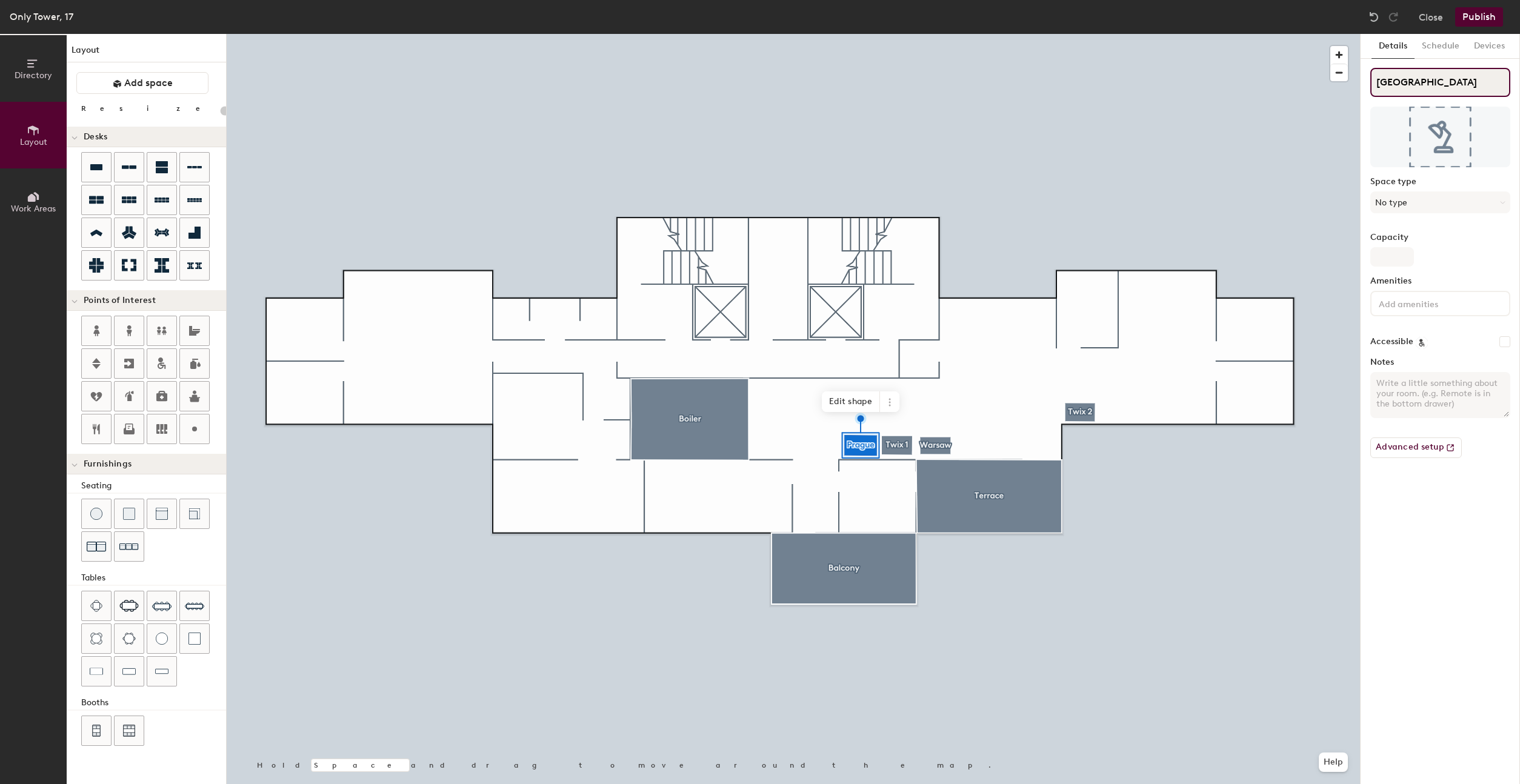
paste input "One man party 1"
type input "One man party 1Prague"
type input "20"
paste input
type input "One man party 1"
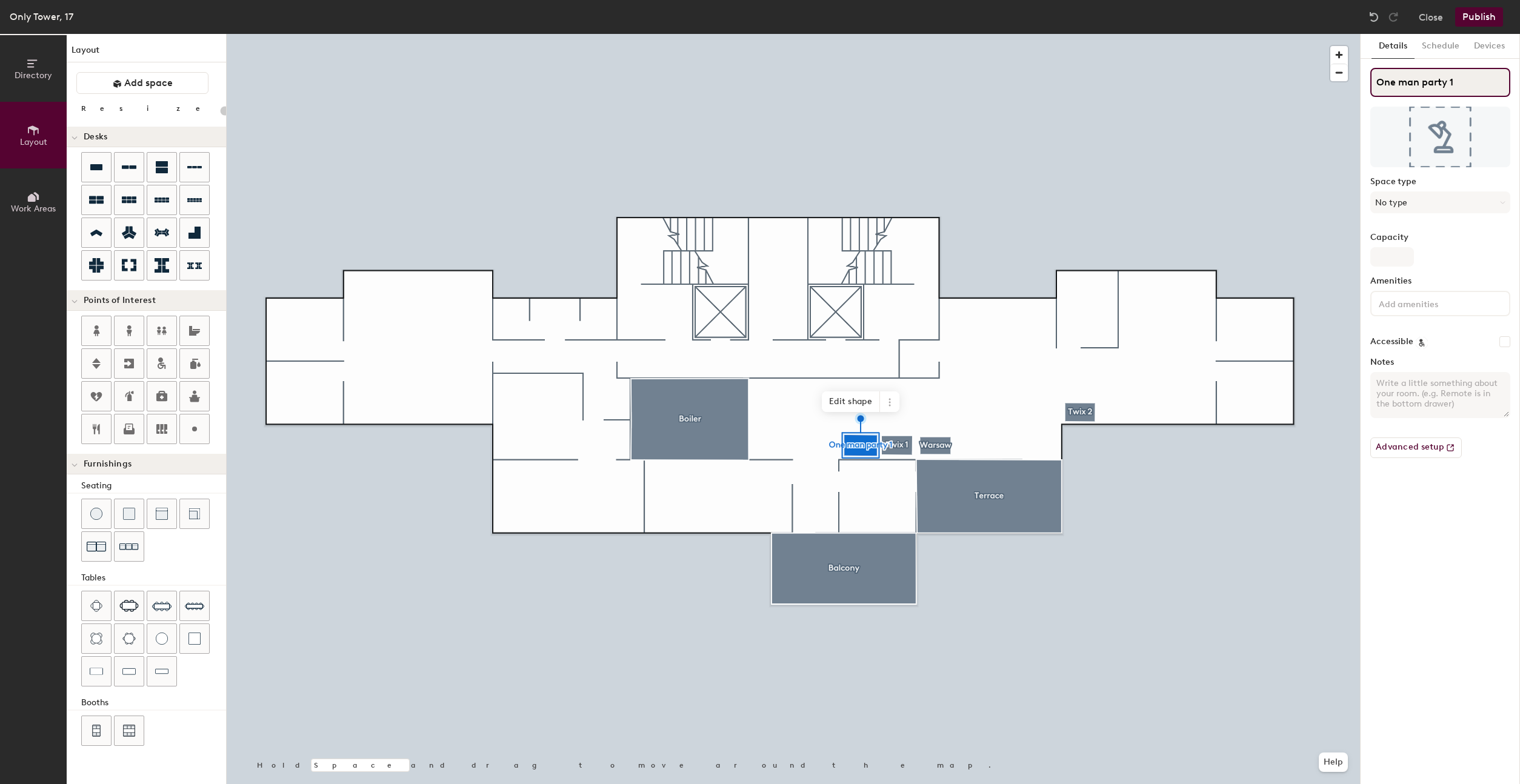
type input "20"
type input "One man party 1"
type input "20"
click at [1458, 72] on input "Warsaw" at bounding box center [1440, 83] width 140 height 29
paste input "One man party 2"
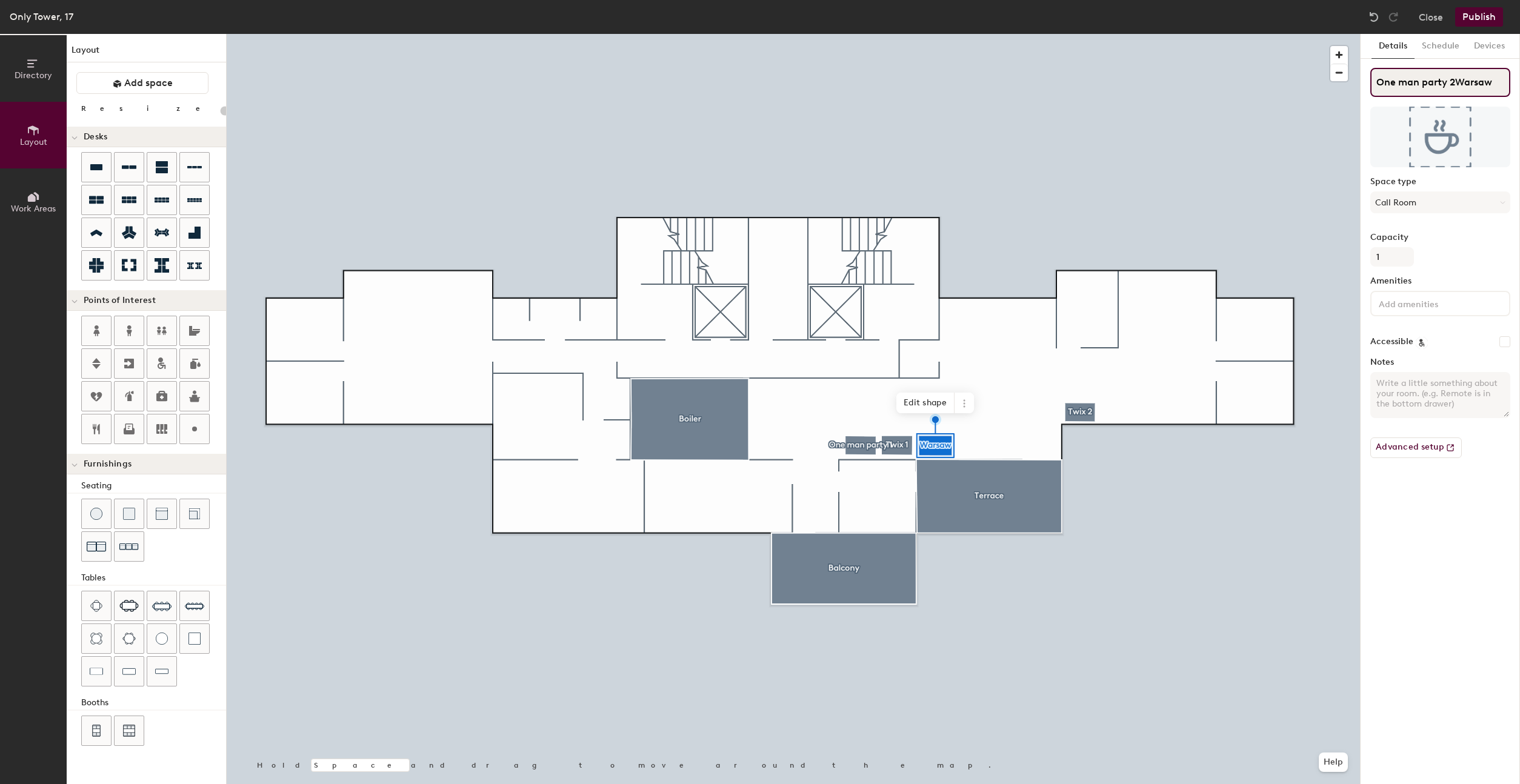
paste input
type input "One man party 2"
type input "20"
type input "One man party 2"
click at [989, 402] on span at bounding box center [997, 399] width 20 height 20
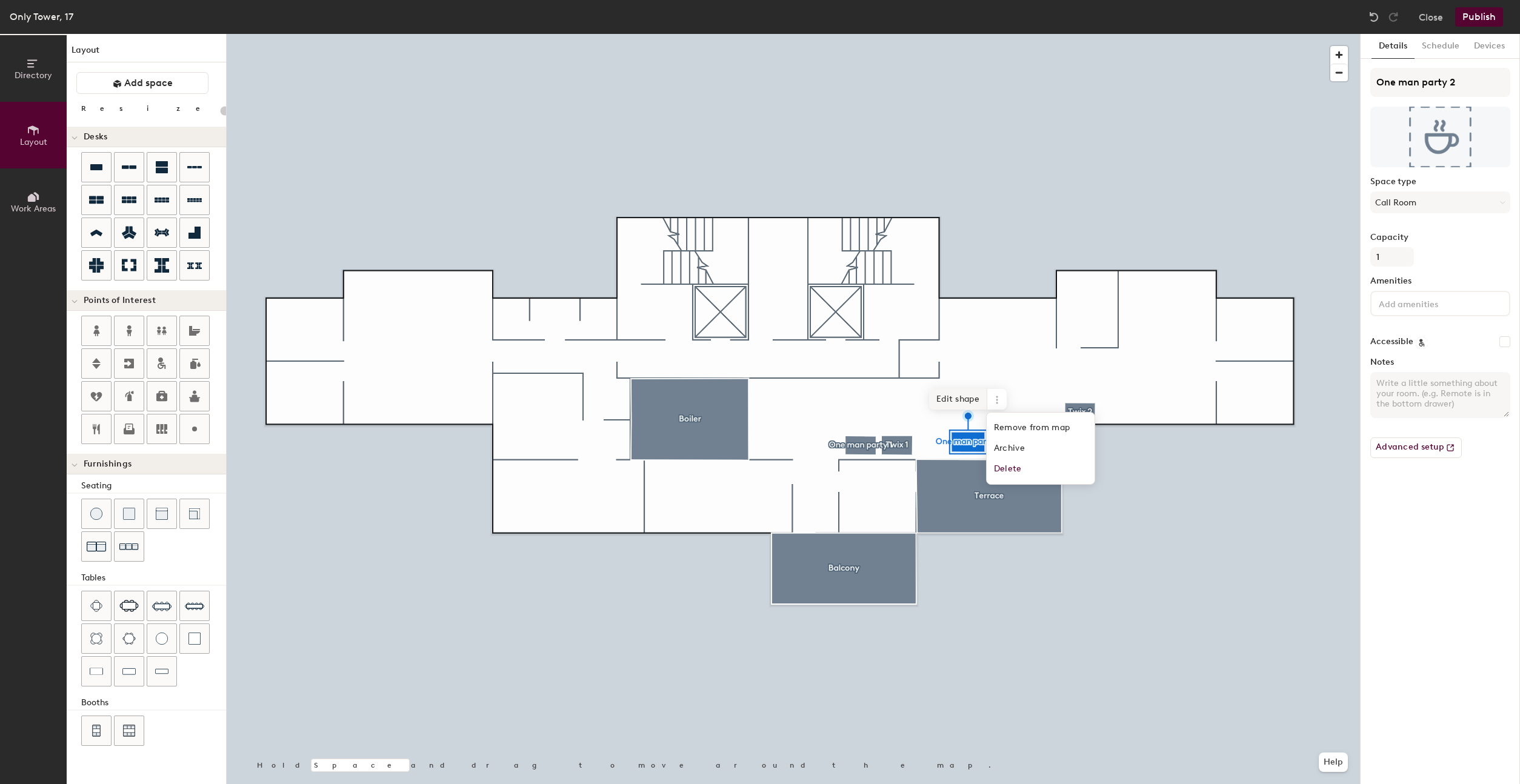
click at [968, 404] on span "Edit shape" at bounding box center [958, 399] width 58 height 20
click at [993, 412] on span "Done" at bounding box center [991, 413] width 36 height 20
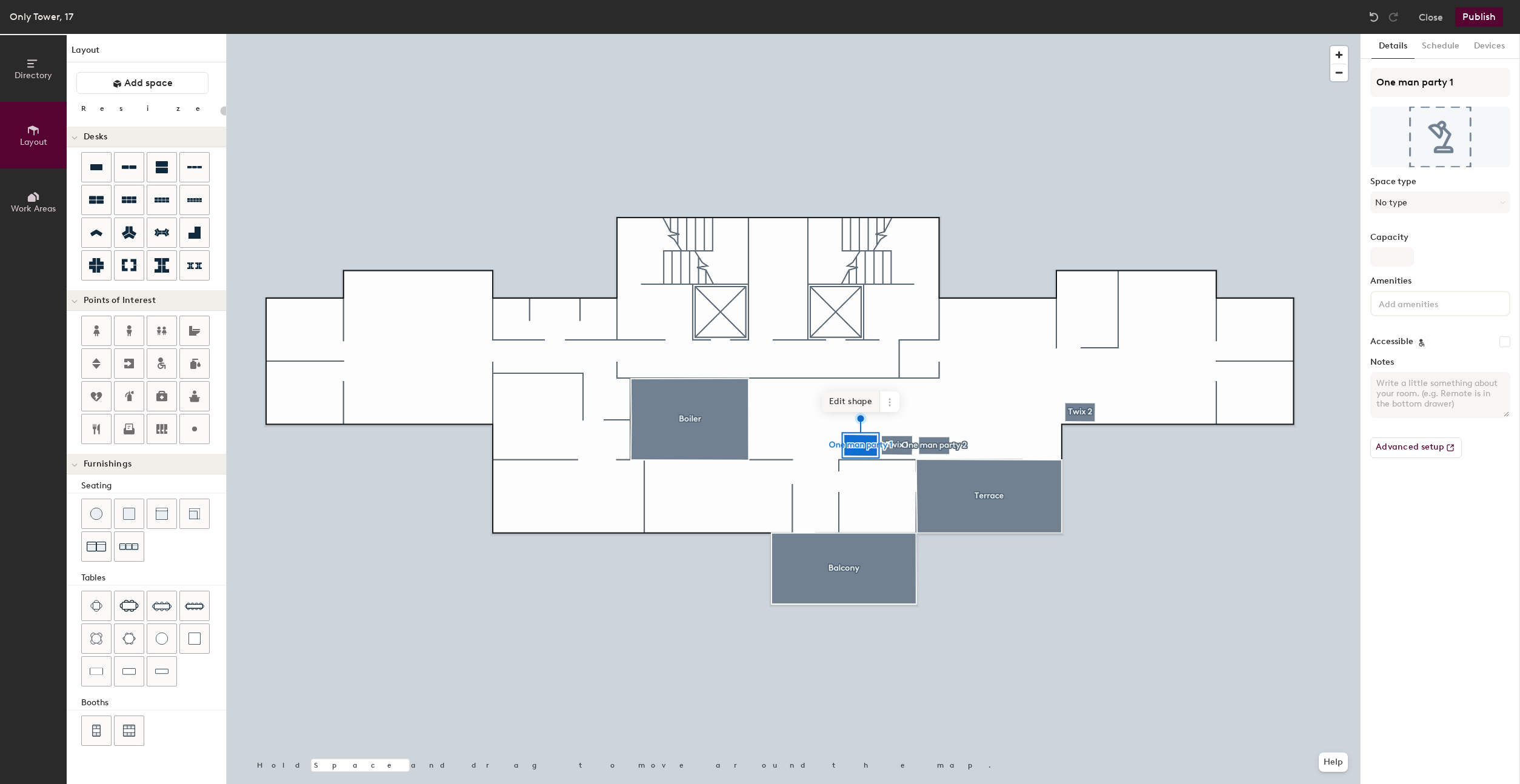
click at [867, 404] on span "Edit shape" at bounding box center [851, 401] width 58 height 20
click at [883, 417] on span "Done" at bounding box center [884, 415] width 36 height 20
click at [905, 386] on span "Edit shape" at bounding box center [886, 378] width 58 height 20
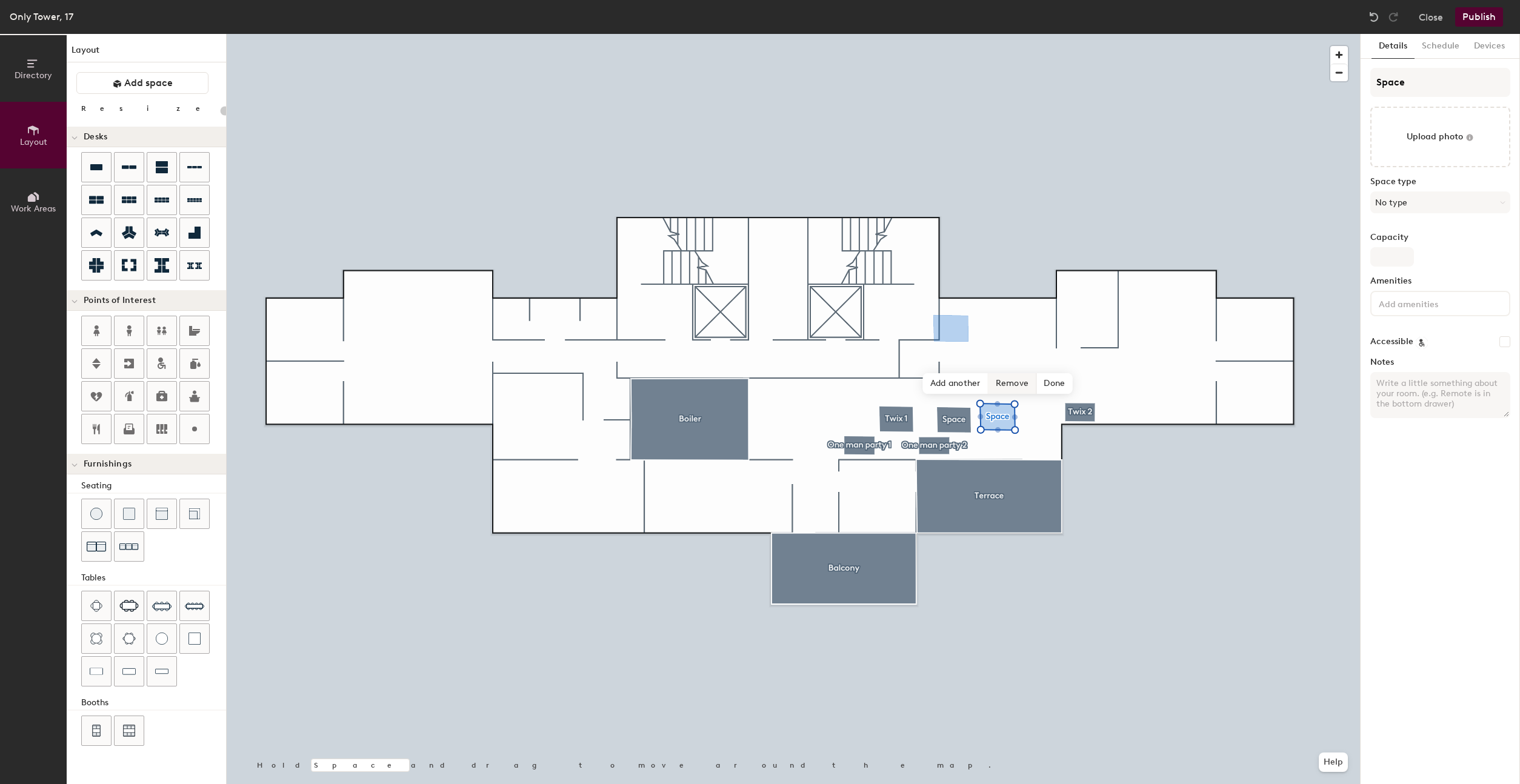
click at [1015, 384] on span "Remove" at bounding box center [1012, 383] width 48 height 20
click at [1092, 34] on div at bounding box center [793, 34] width 1134 height 0
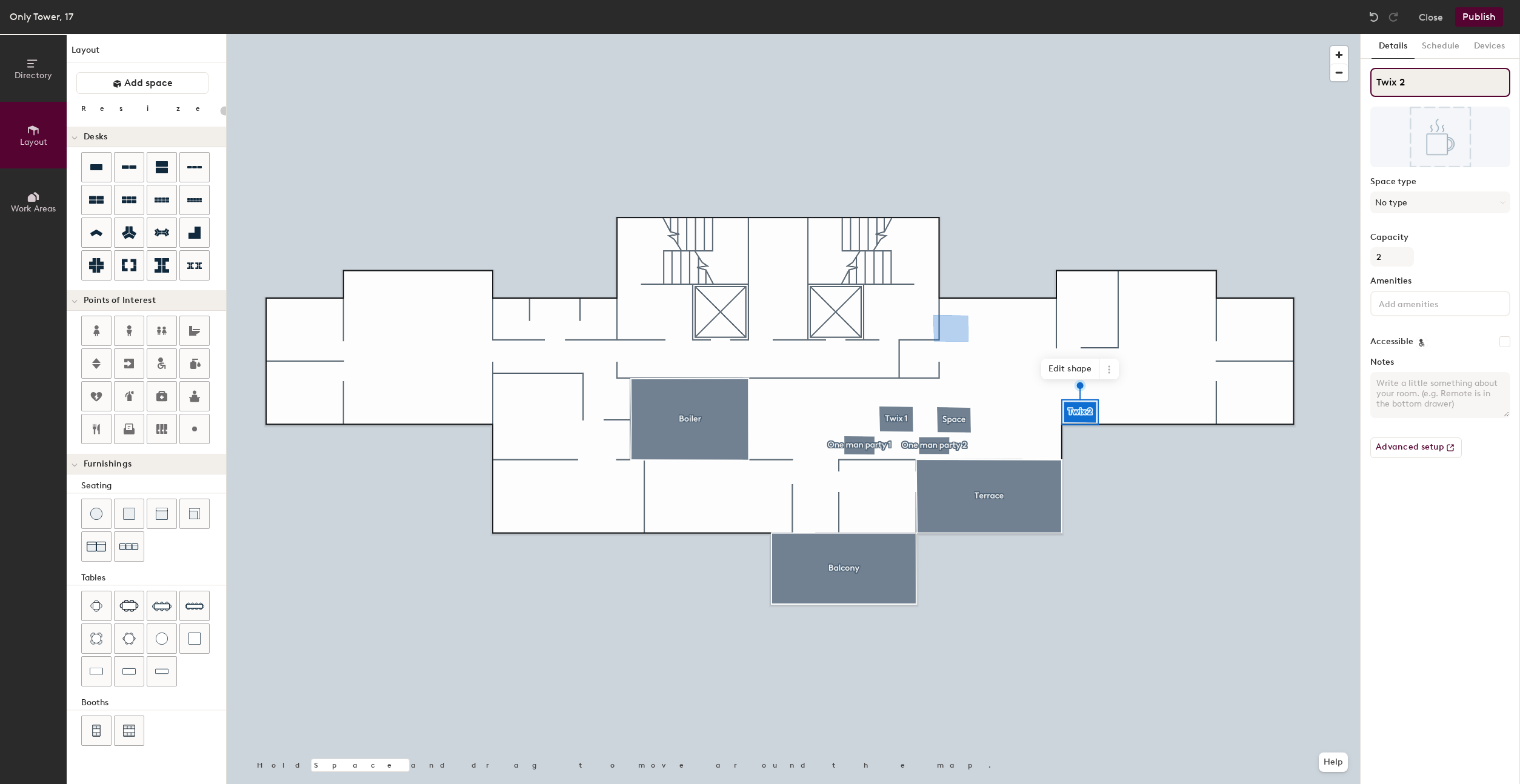
type input "20"
click at [1313, 83] on div "Directory Layout Work Areas Layout Add space Resize Desks Points of Interest Fu…" at bounding box center [760, 409] width 1520 height 750
click at [1104, 372] on icon at bounding box center [1109, 370] width 10 height 10
click at [1140, 432] on span "Delete" at bounding box center [1152, 438] width 108 height 20
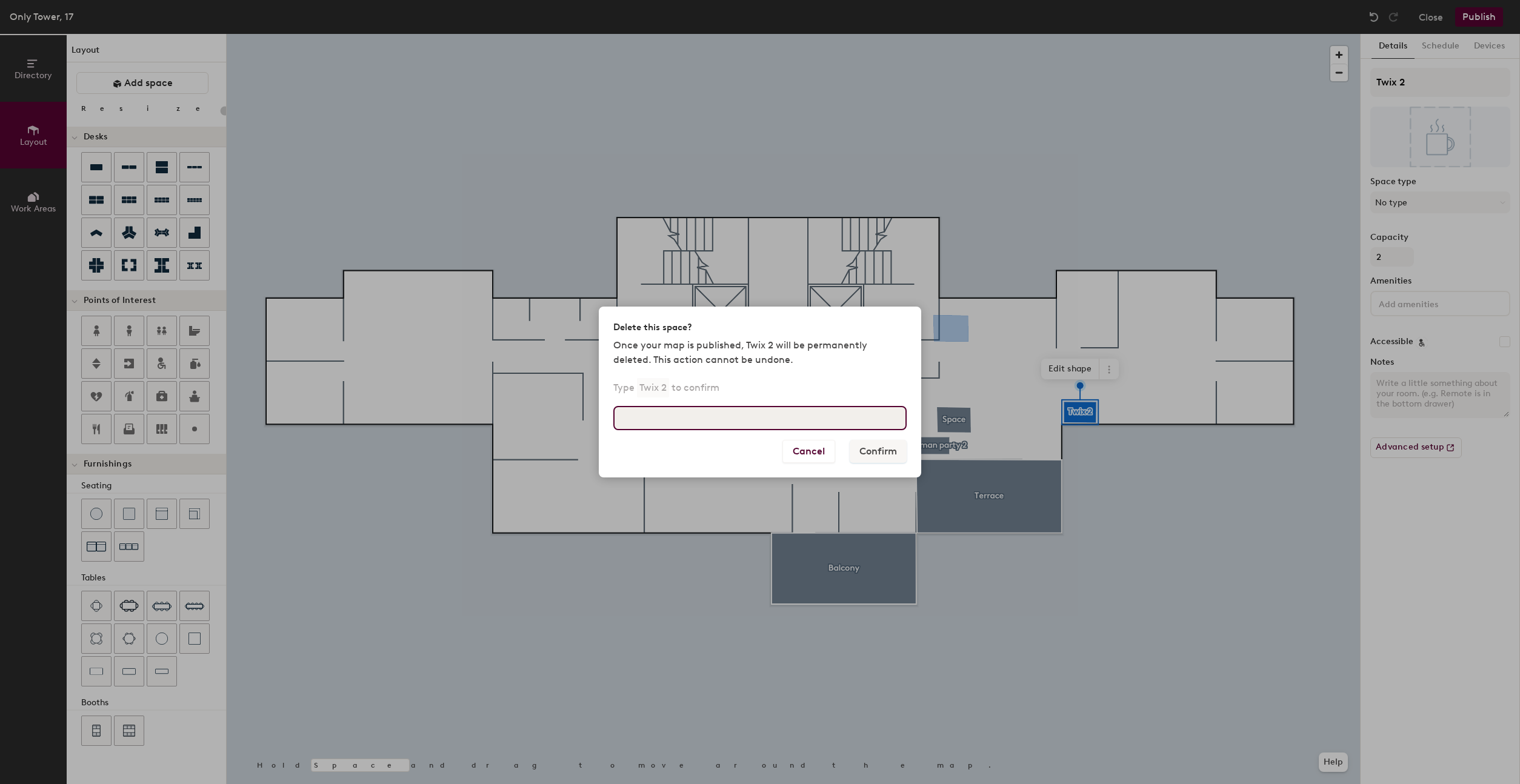
click at [793, 414] on input at bounding box center [760, 418] width 293 height 24
type input "Twix 2"
click at [882, 449] on button "Confirm" at bounding box center [878, 451] width 57 height 23
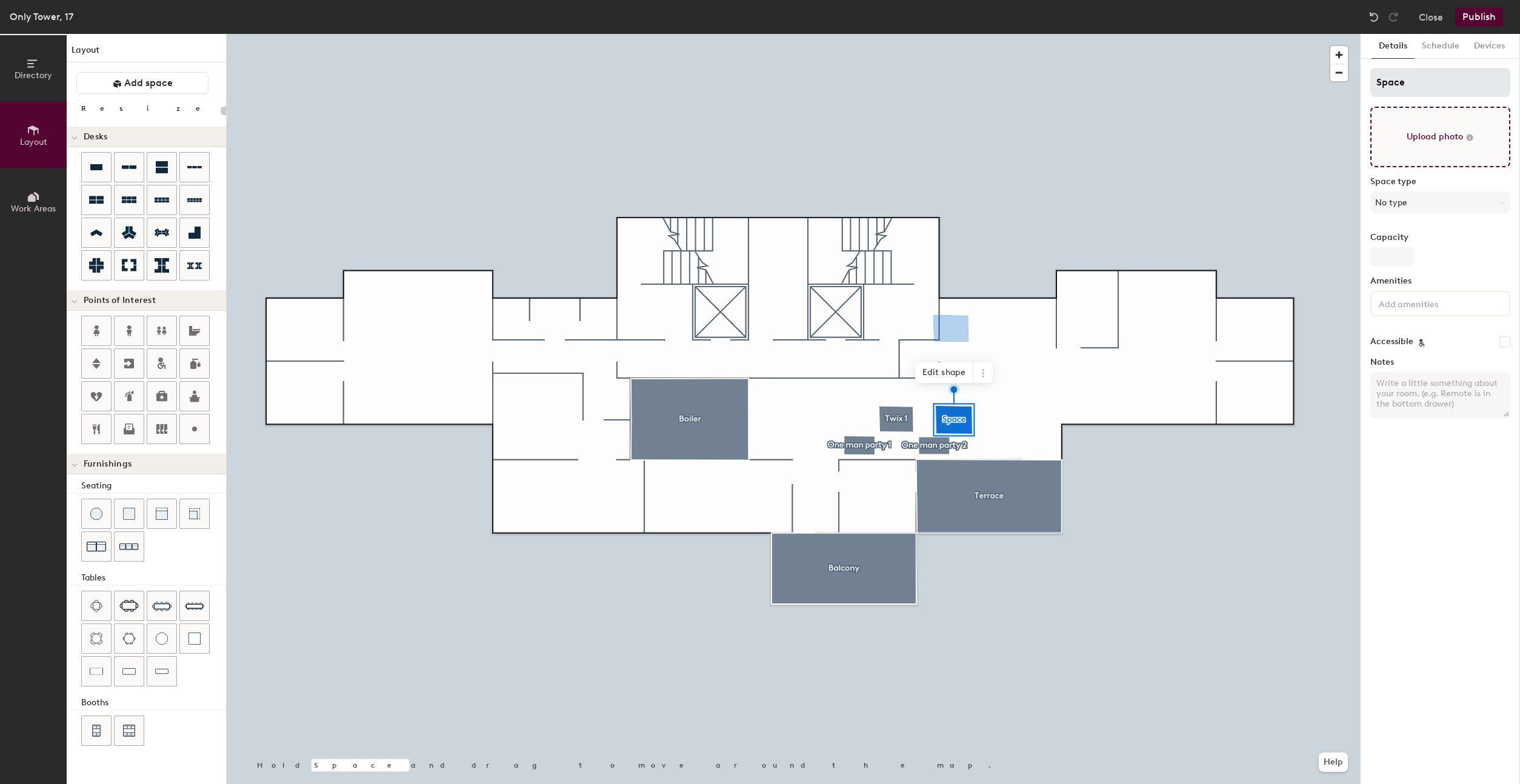
type input "20"
click at [1421, 88] on input "Space" at bounding box center [1440, 83] width 140 height 29
paste input "Twix 2"
type input "Twix 2"
type input "20"
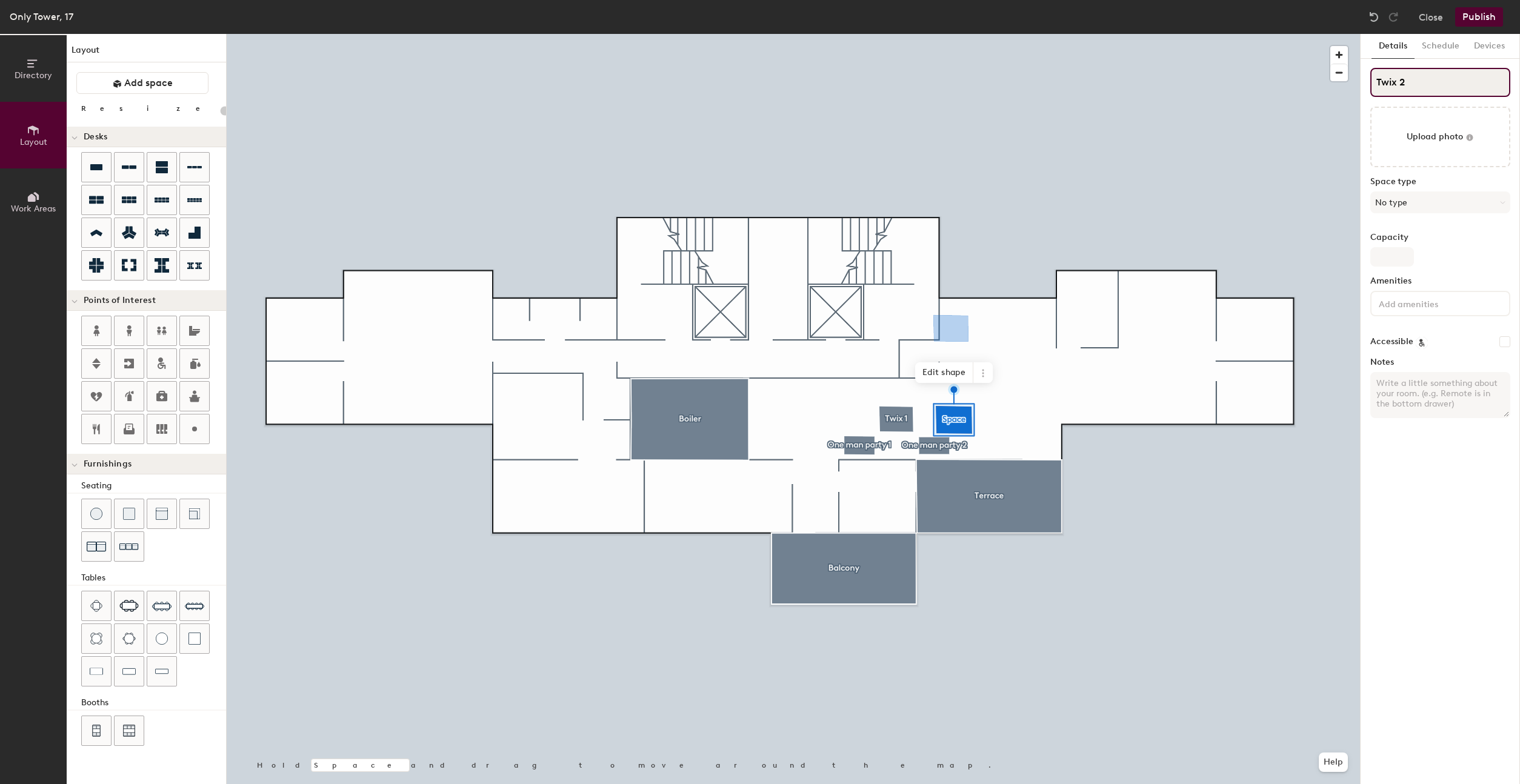
type input "Twix 2"
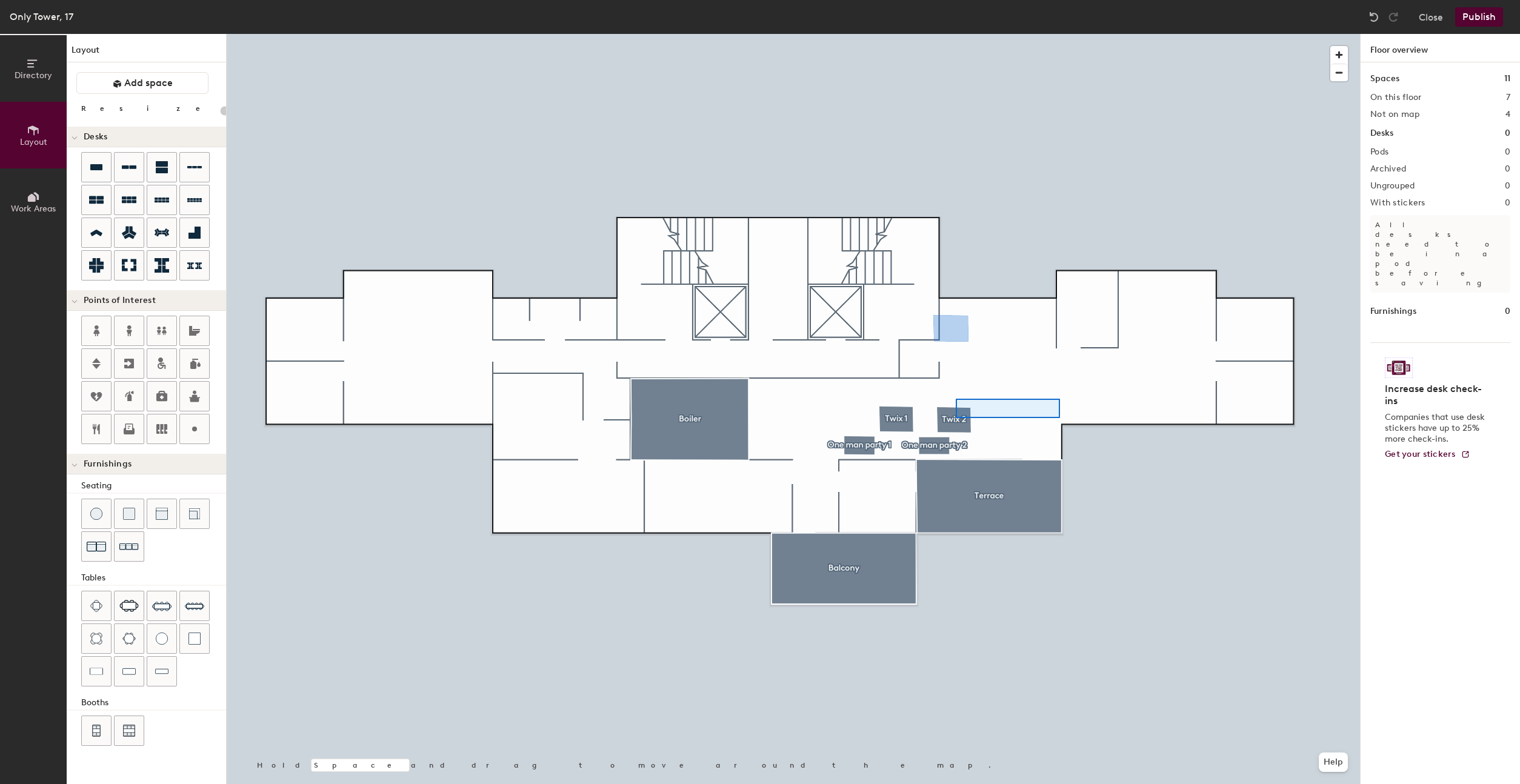
click at [1078, 34] on div at bounding box center [793, 34] width 1134 height 0
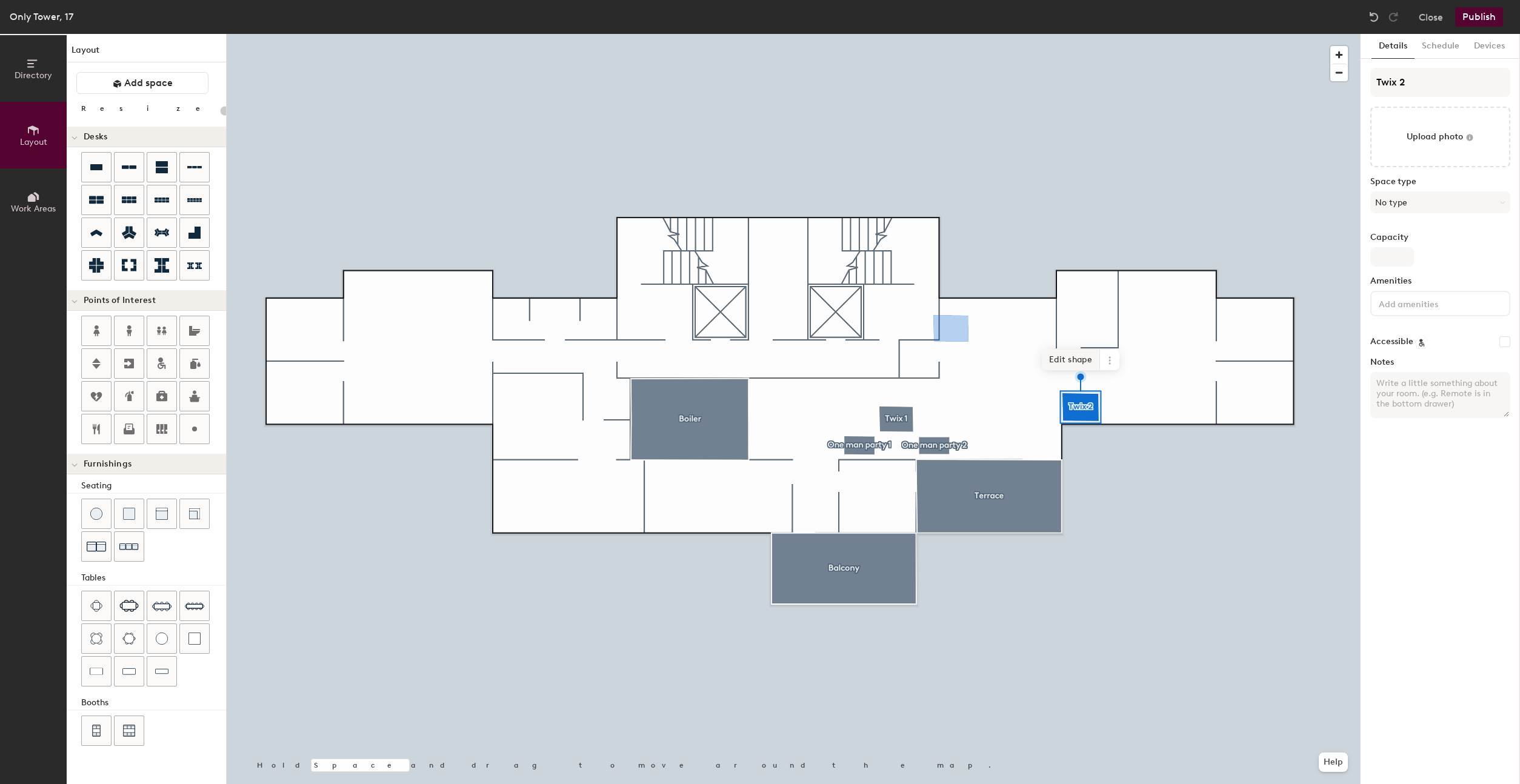
click at [1087, 361] on span "Edit shape" at bounding box center [1071, 359] width 58 height 20
click at [902, 379] on span "Edit shape" at bounding box center [886, 372] width 58 height 20
type input "20"
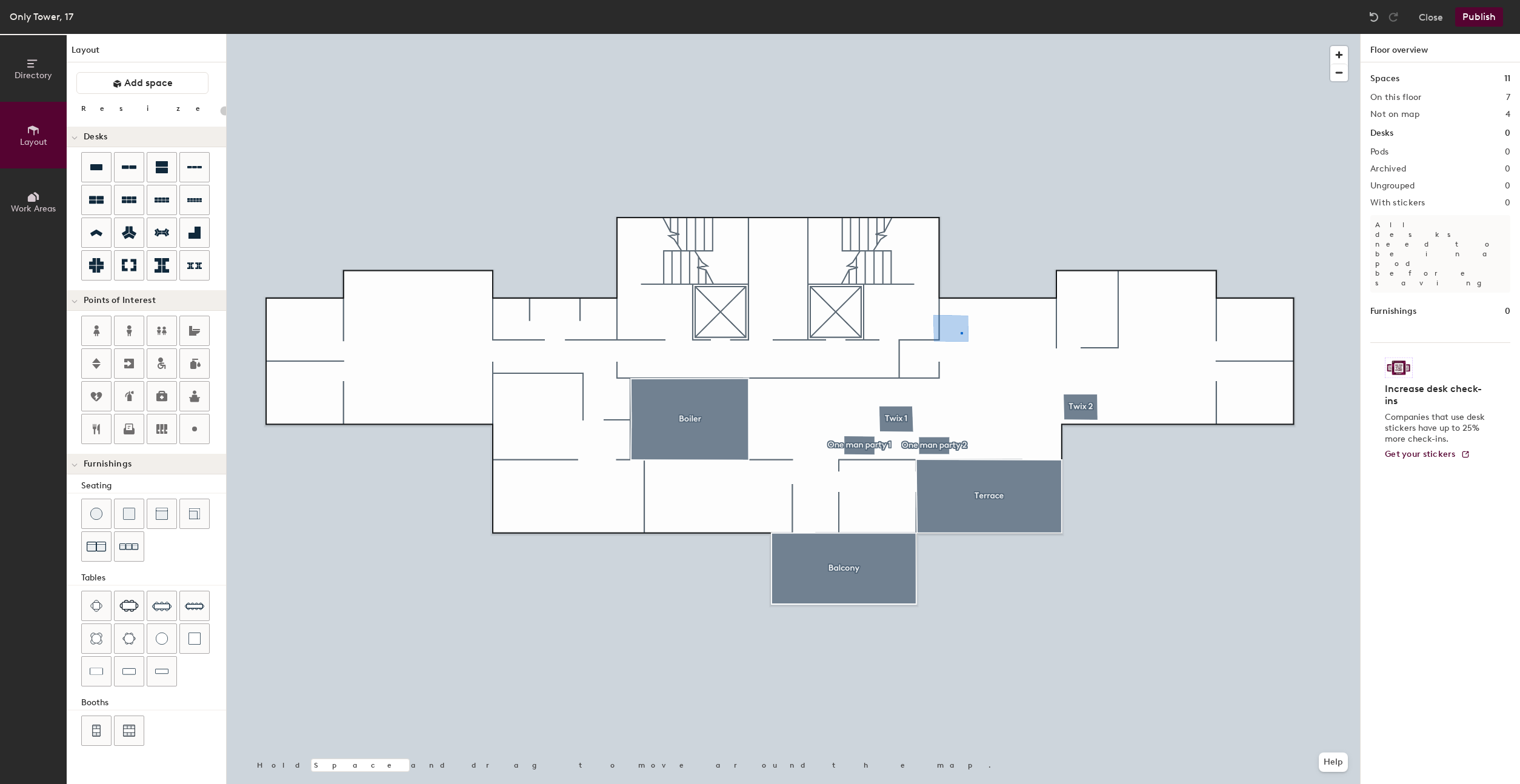
click at [961, 34] on div at bounding box center [793, 34] width 1134 height 0
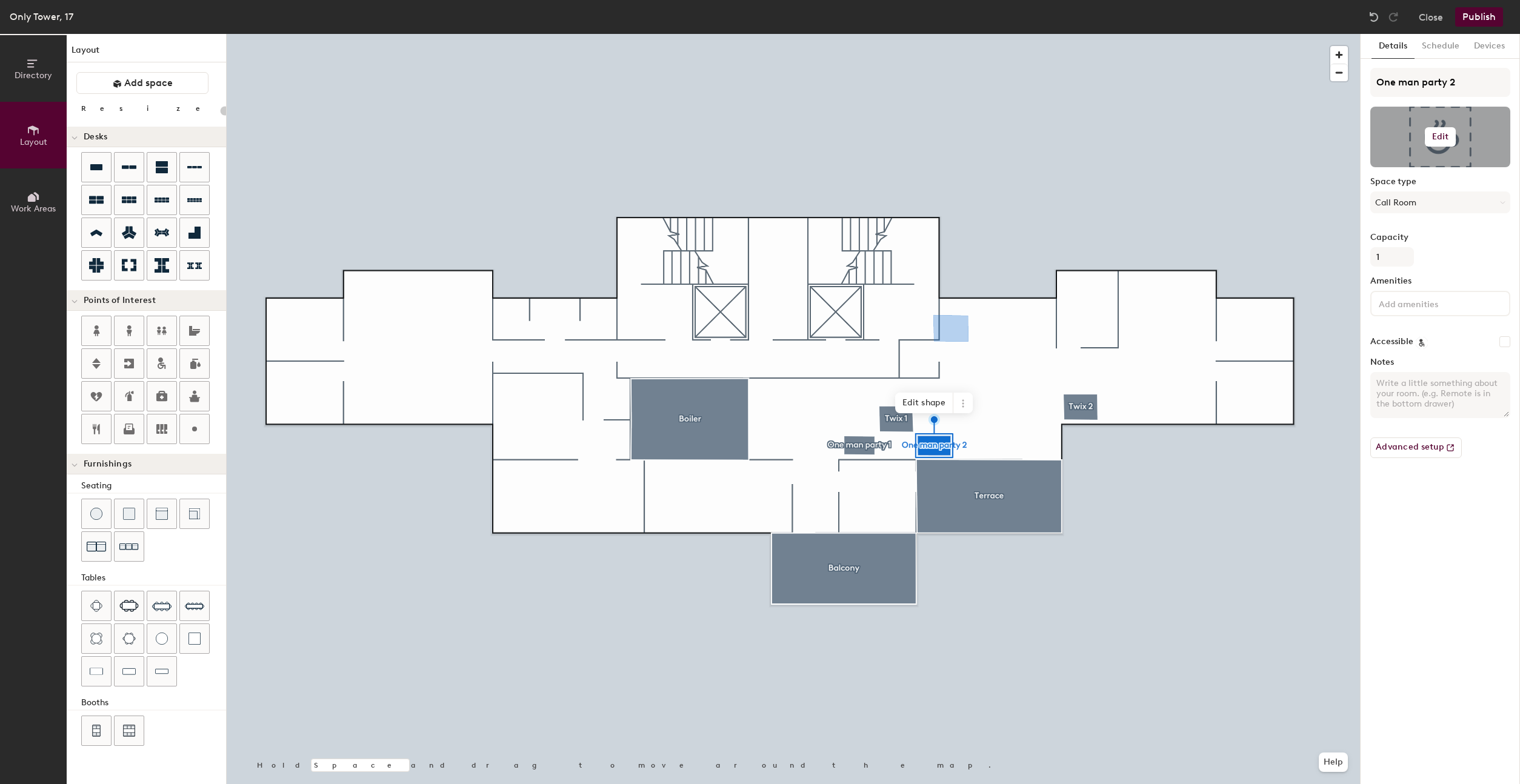
type input "20"
click at [1313, 69] on div "Directory Layout Work Areas Layout Add space Resize Desks Points of Interest Fu…" at bounding box center [760, 409] width 1520 height 750
type input "p"
type input "20"
type input "pa"
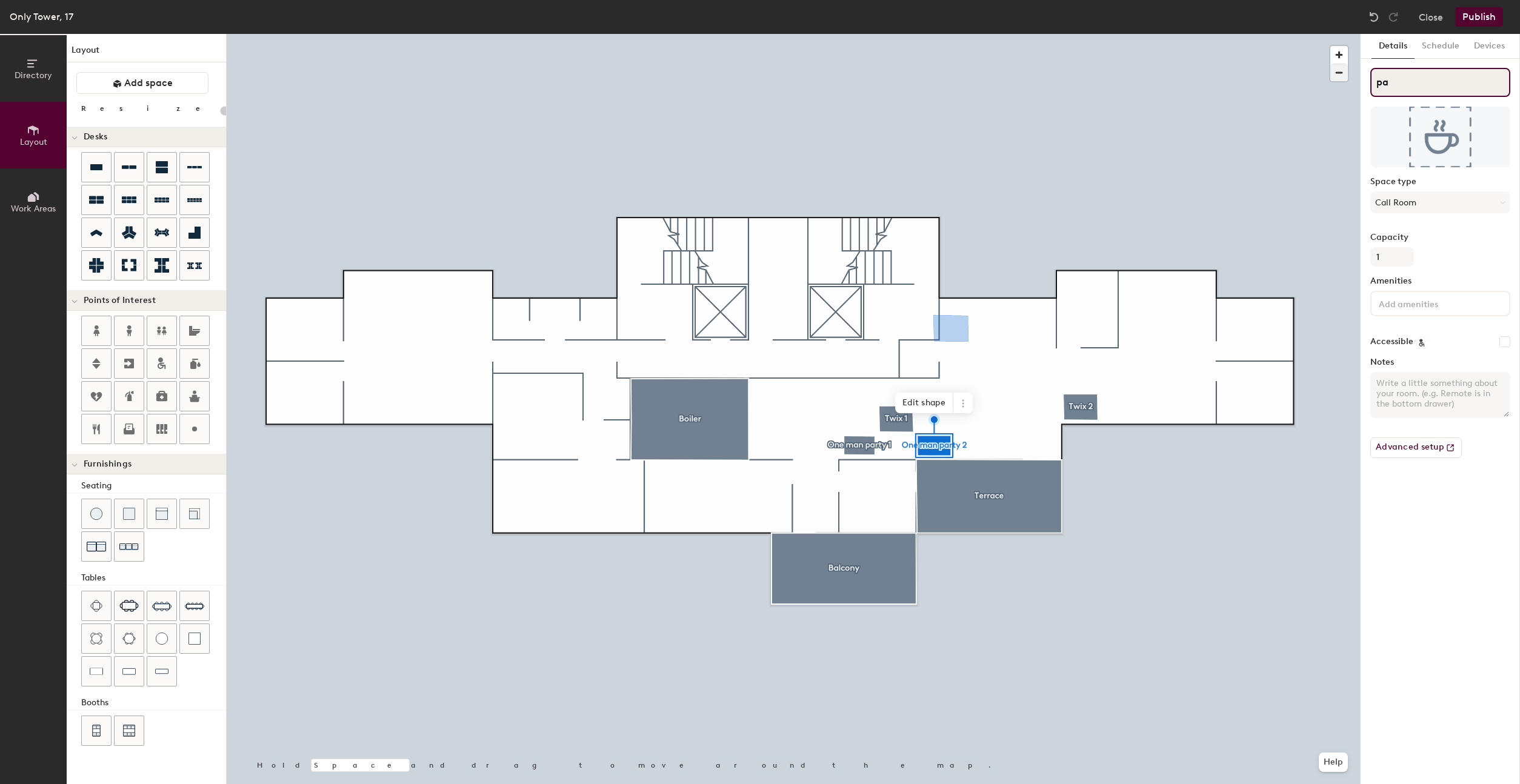
type input "20"
type input "par"
type input "20"
type input "part"
type input "20"
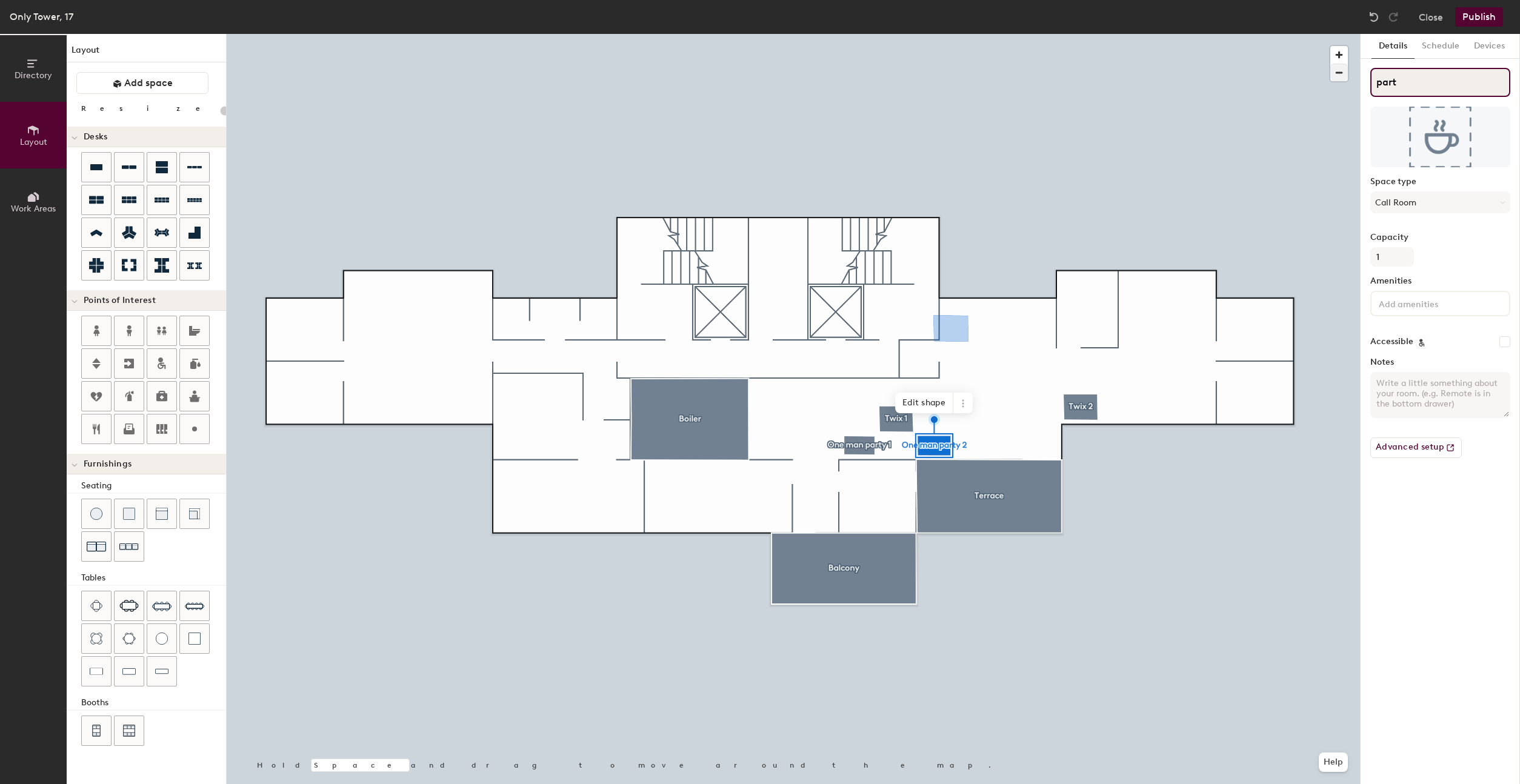
type input "party"
type input "20"
type input "party"
type input "20"
type input "party h"
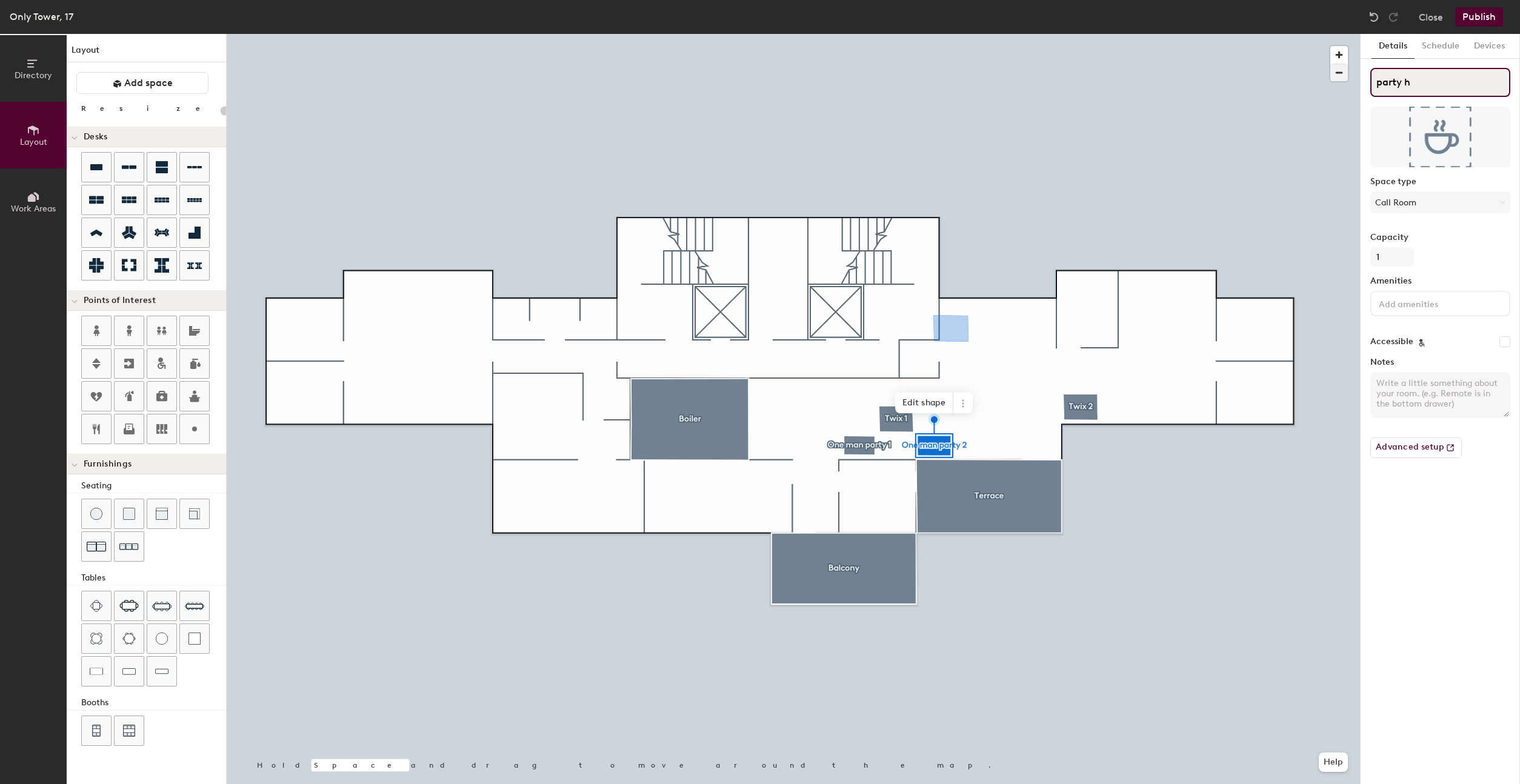
type input "20"
type input "party ho"
type input "20"
type input "party house"
type input "20"
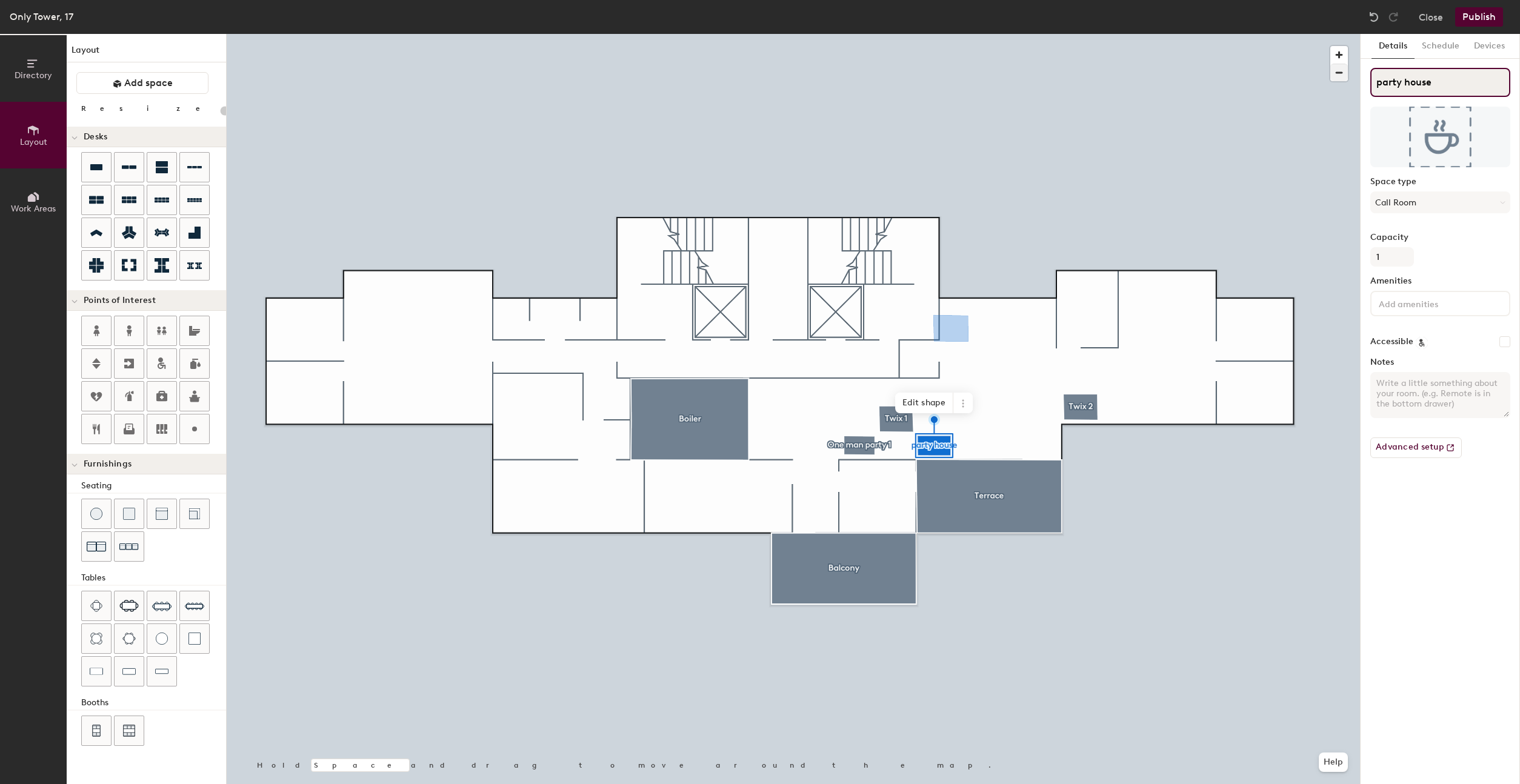
type input "party house2"
type input "20"
type input "party house"
type input "20"
type input "party house 2"
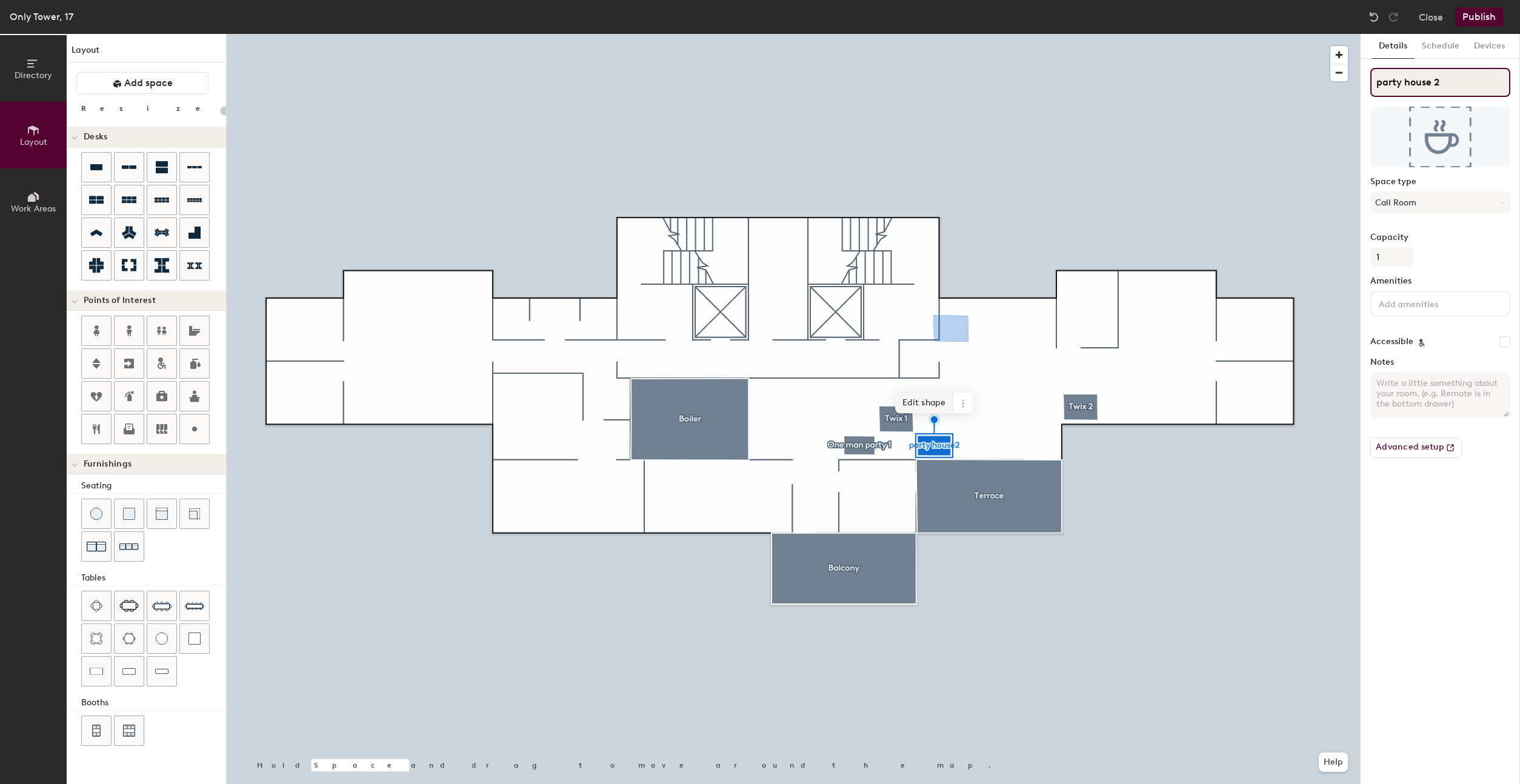
type input "20"
type input "party house 2"
drag, startPoint x: 1489, startPoint y: 80, endPoint x: 928, endPoint y: 413, distance: 652.4
click at [856, 34] on div at bounding box center [793, 34] width 1134 height 0
type input "20"
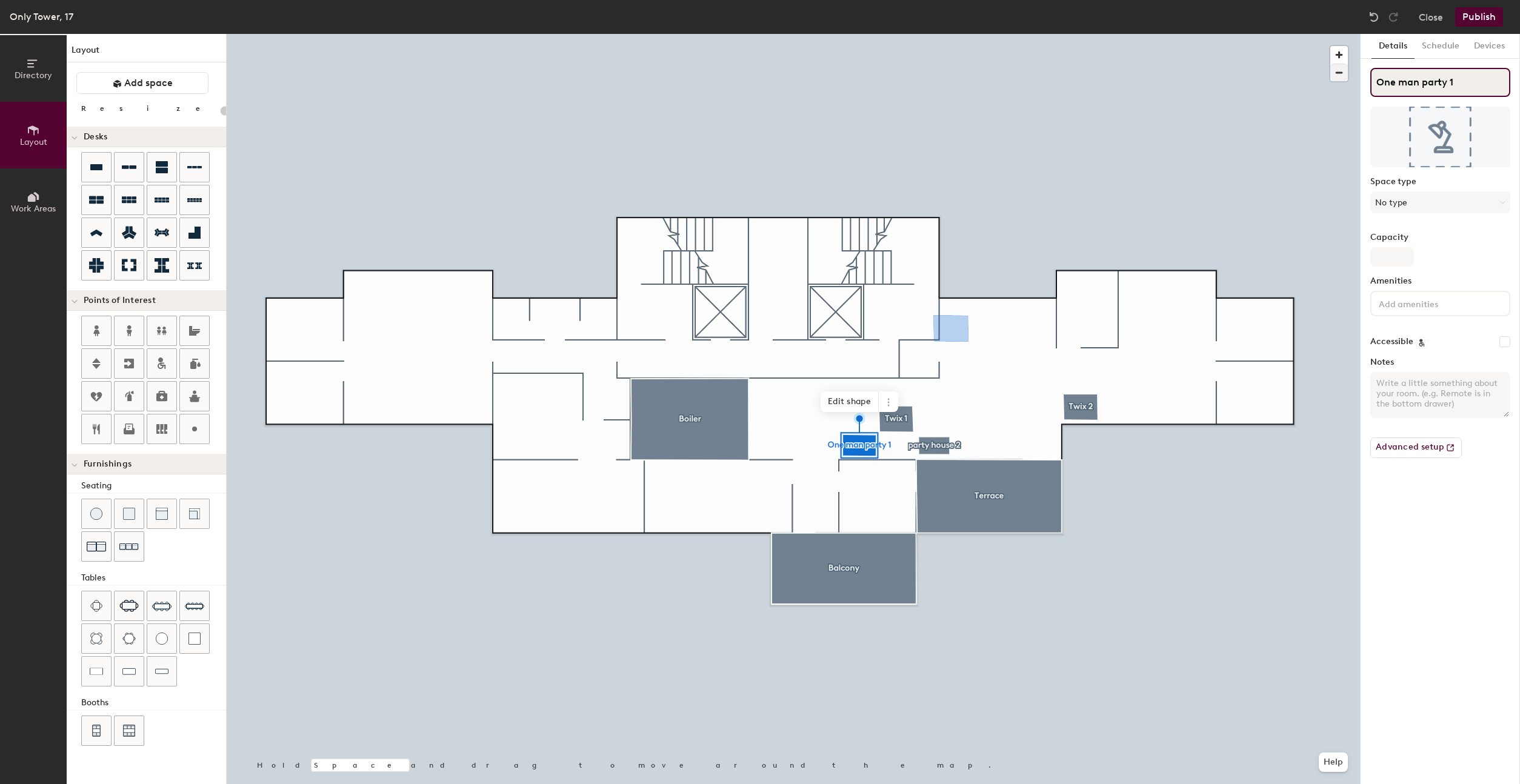
drag, startPoint x: 1461, startPoint y: 78, endPoint x: 1337, endPoint y: 68, distance: 124.4
click at [1337, 68] on div "Directory Layout Work Areas Layout Add space Resize Desks Points of Interest Fu…" at bounding box center [760, 409] width 1520 height 750
type input "pa"
type input "20"
type input "par"
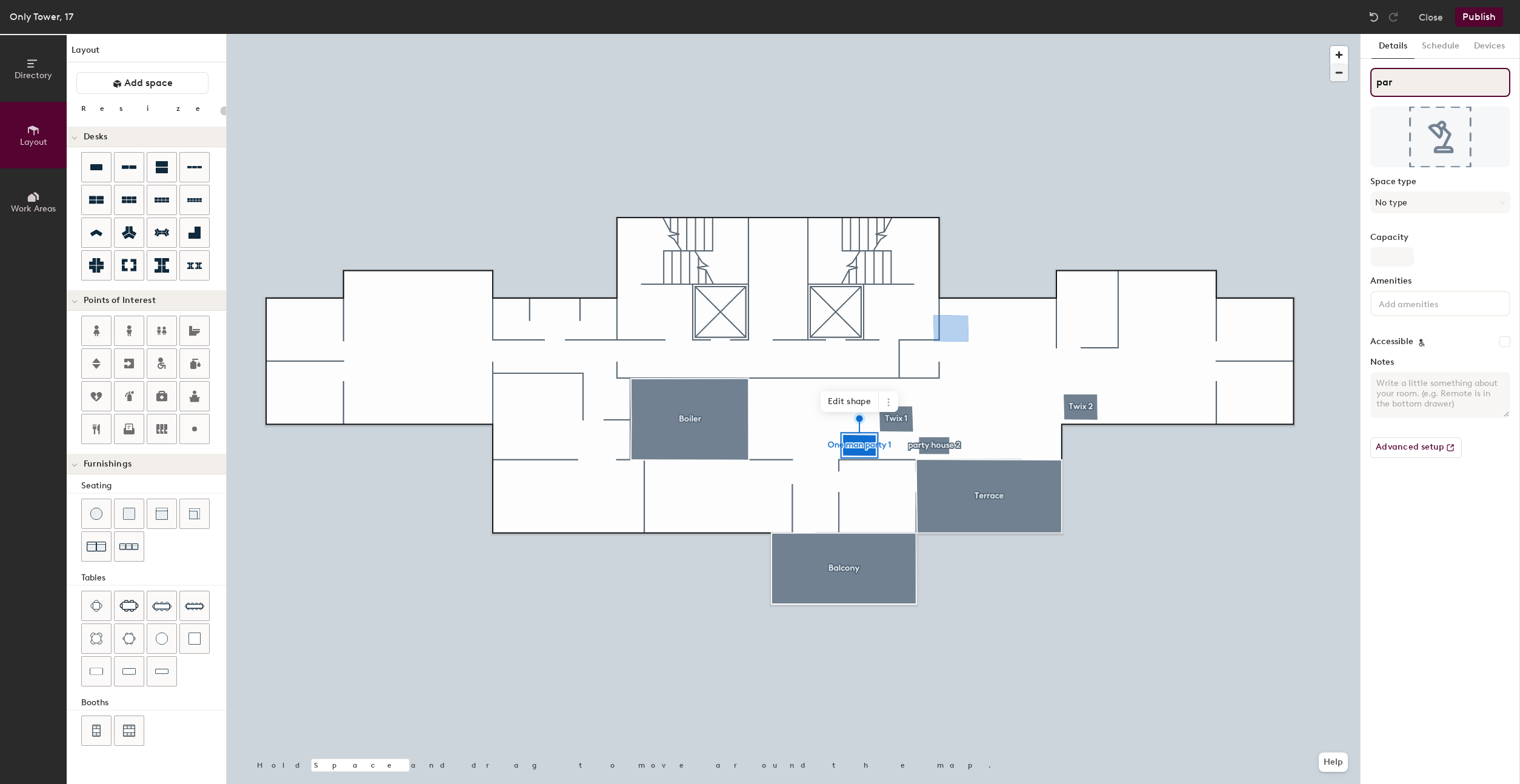
type input "20"
type input "part"
type input "20"
type input "party"
type input "20"
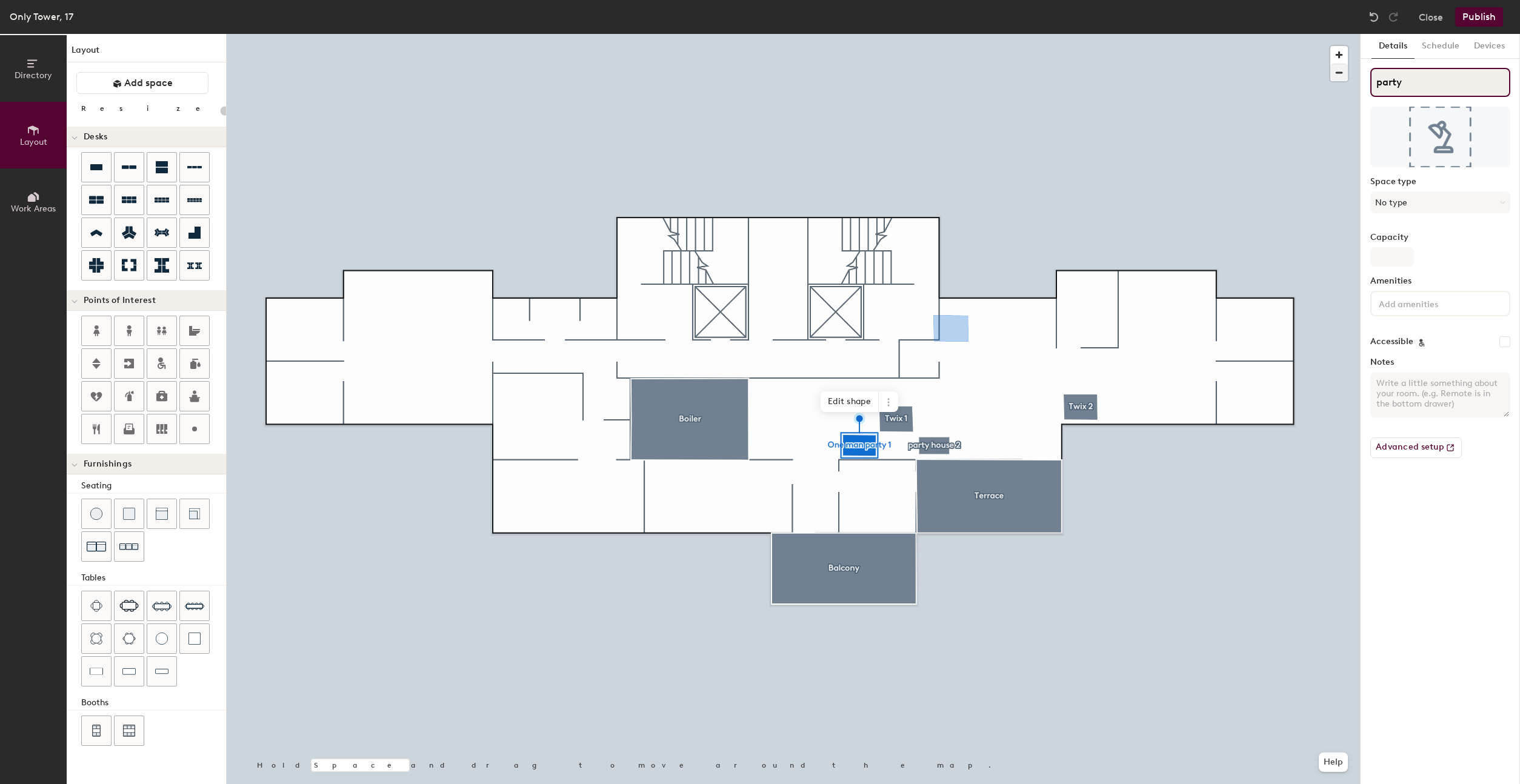
type input "party"
type input "20"
type input "party o"
type input "20"
type input "party ho"
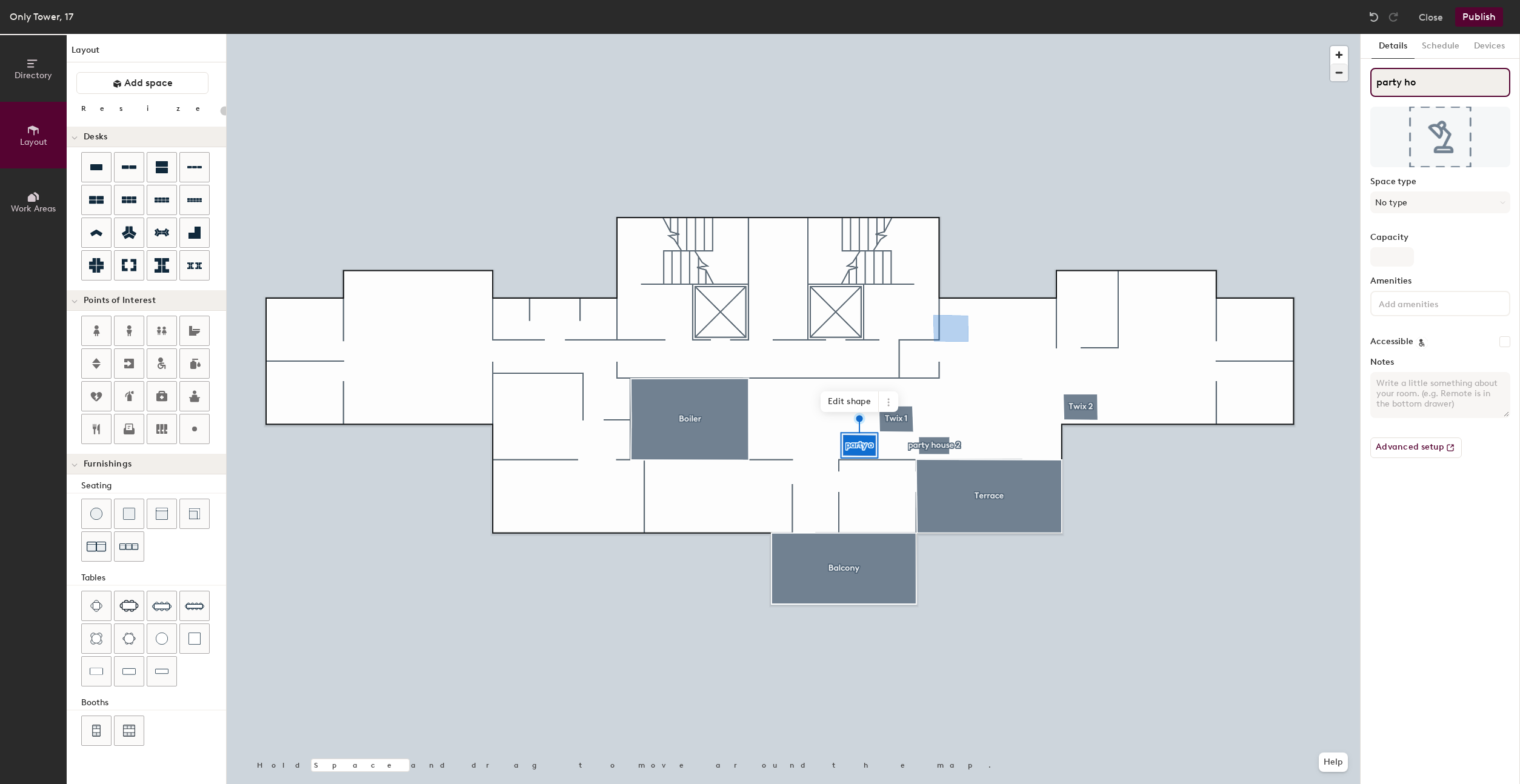
type input "20"
type input "party hous"
type input "20"
type input "party house"
type input "20"
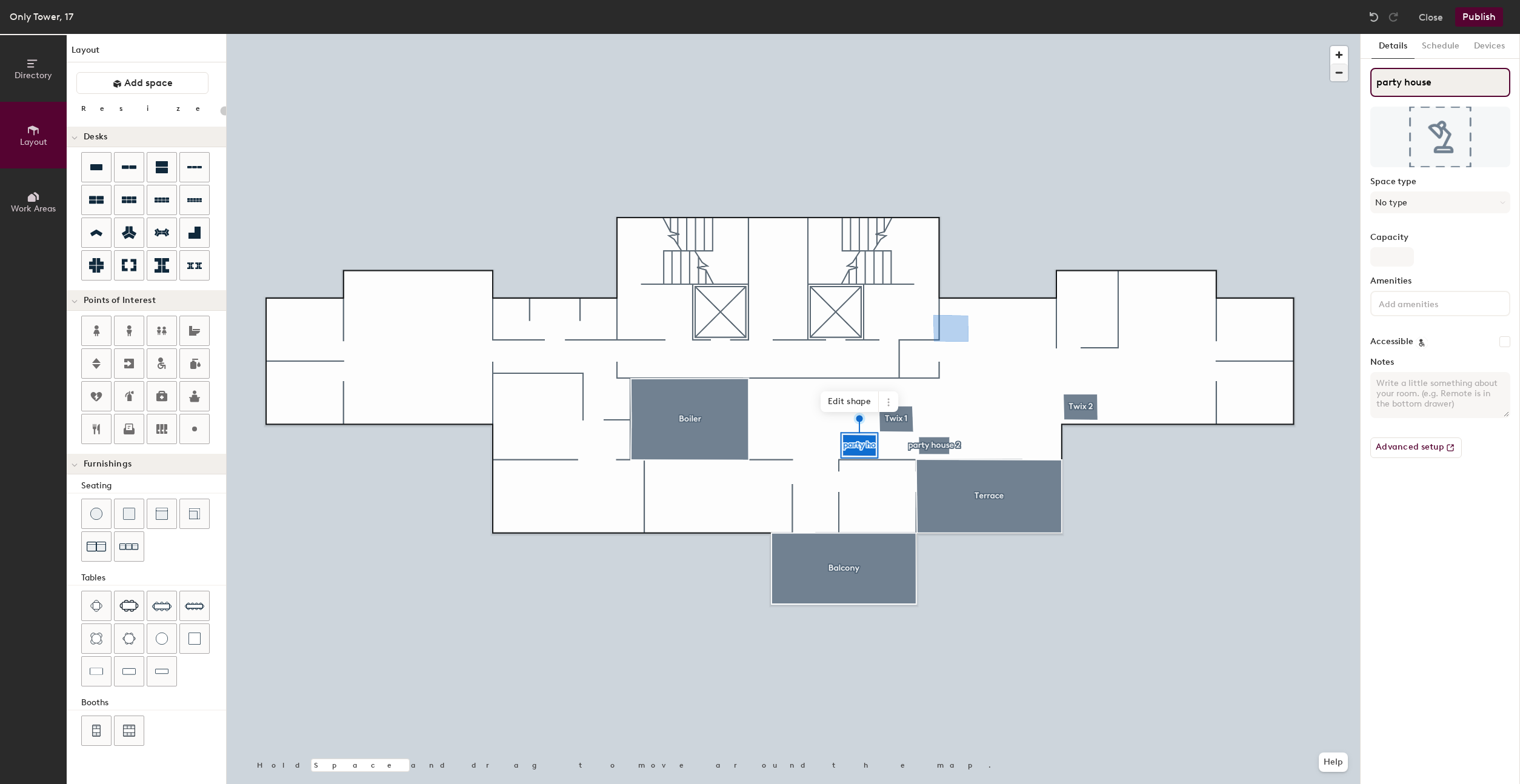
type input "party house"
type input "20"
type input "party house 1"
type input "20"
type input "party house 1"
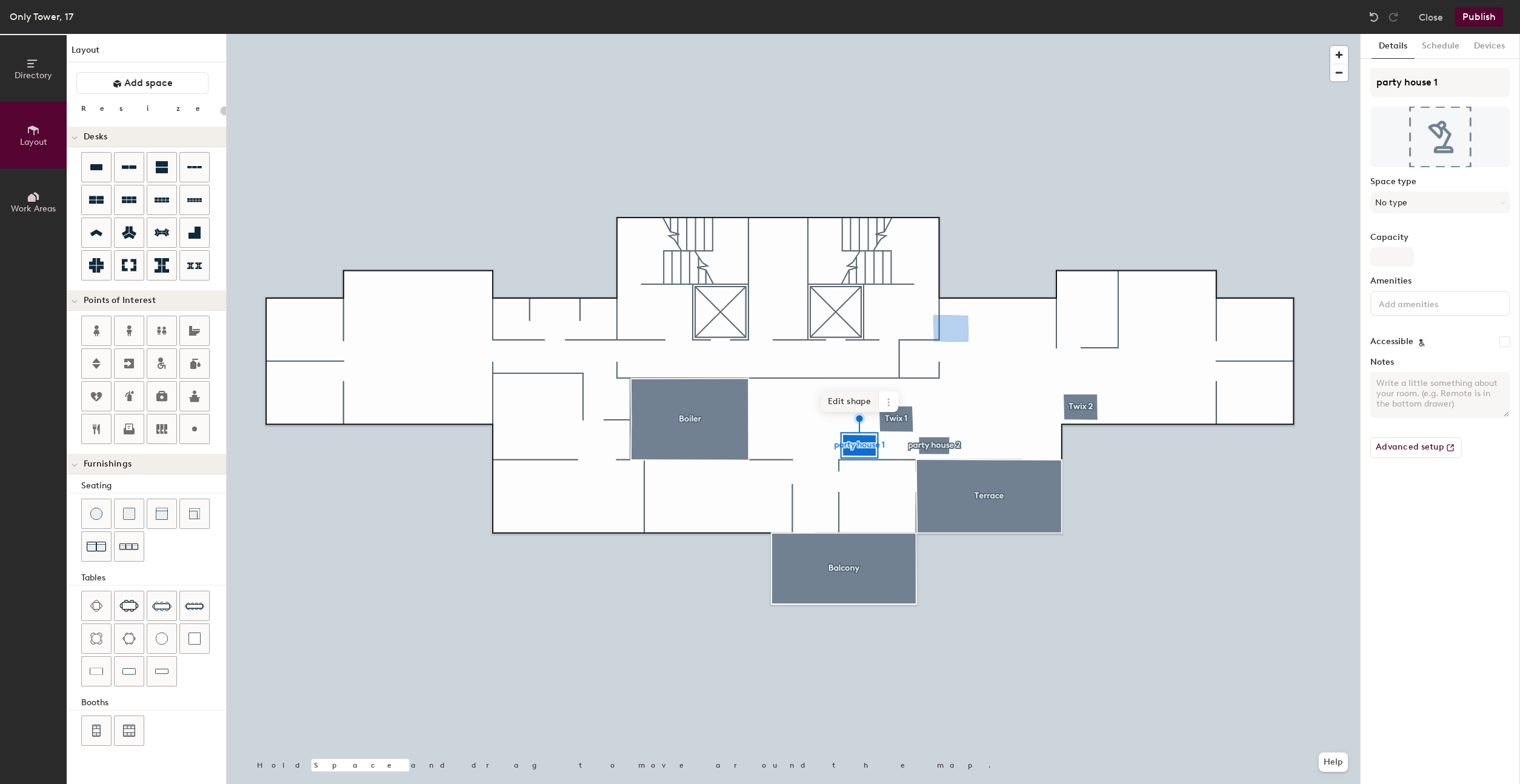
click at [847, 408] on span "Edit shape" at bounding box center [849, 401] width 58 height 20
click at [855, 398] on span "Edit shape" at bounding box center [848, 401] width 58 height 20
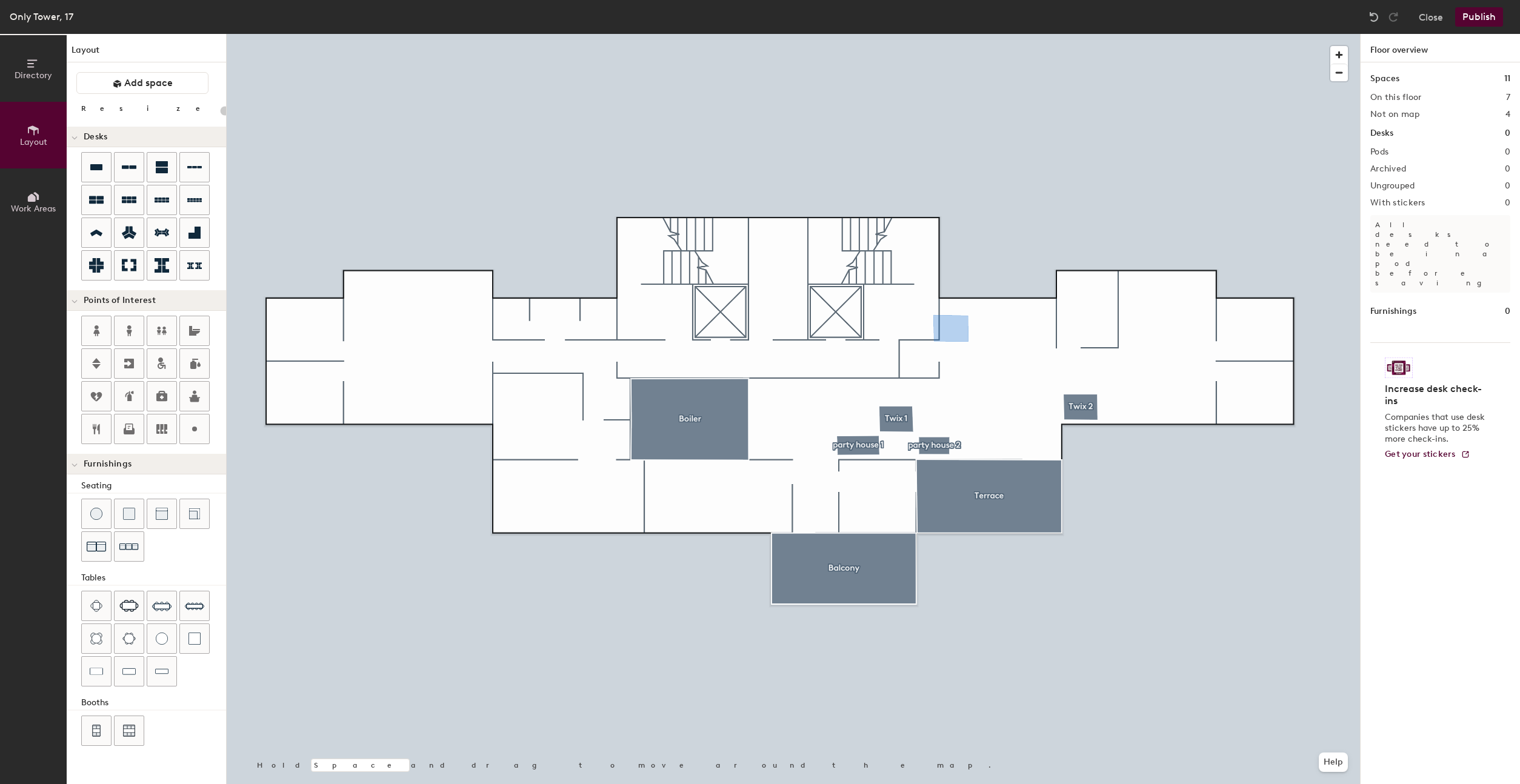
click at [924, 34] on div at bounding box center [793, 34] width 1134 height 0
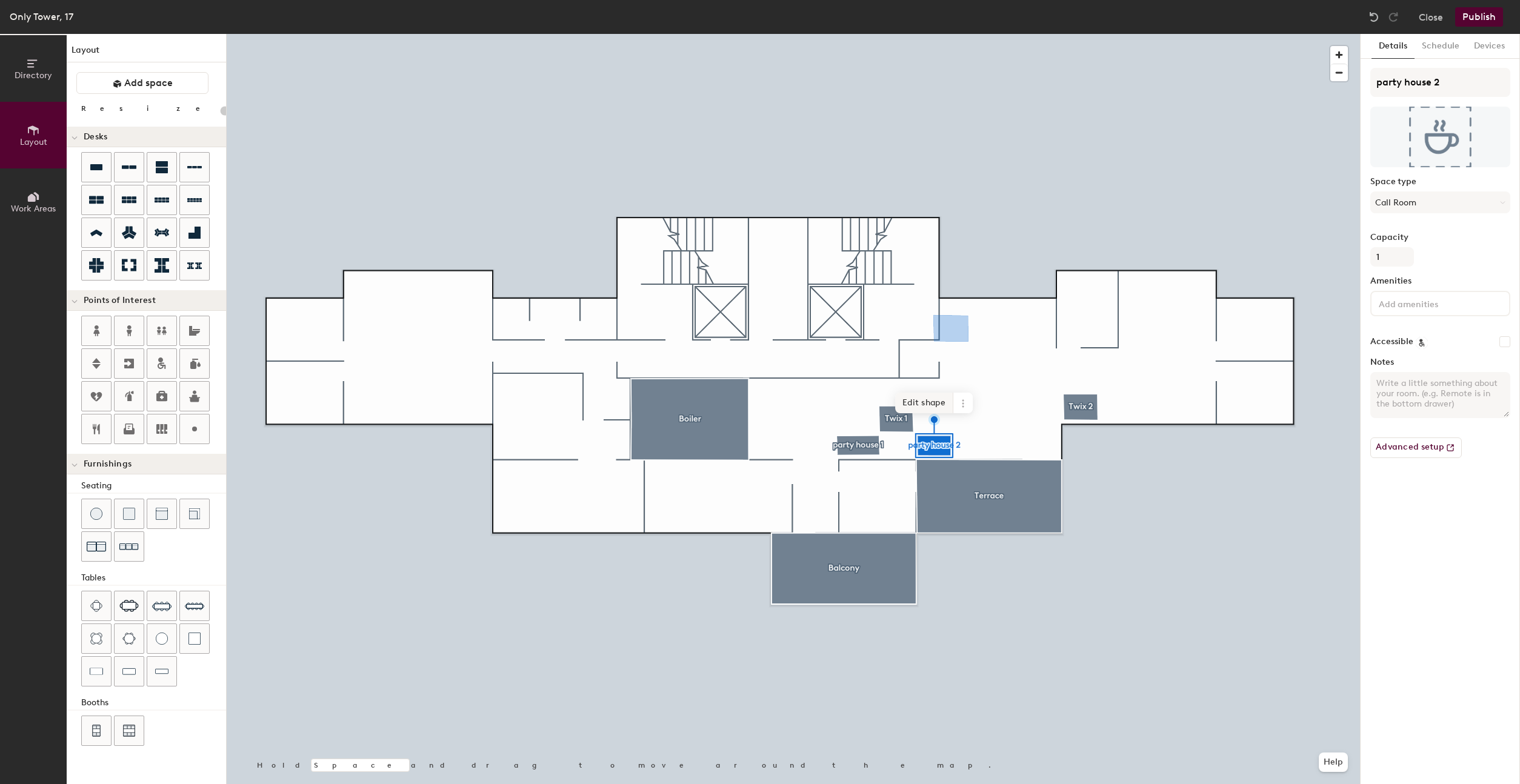
click at [918, 408] on span "Edit shape" at bounding box center [924, 402] width 58 height 20
click at [850, 408] on span "Edit shape" at bounding box center [848, 401] width 58 height 20
click at [915, 410] on span "Edit shape" at bounding box center [922, 402] width 58 height 20
click at [899, 34] on div at bounding box center [793, 34] width 1134 height 0
click at [900, 396] on span "Edit shape" at bounding box center [902, 391] width 58 height 20
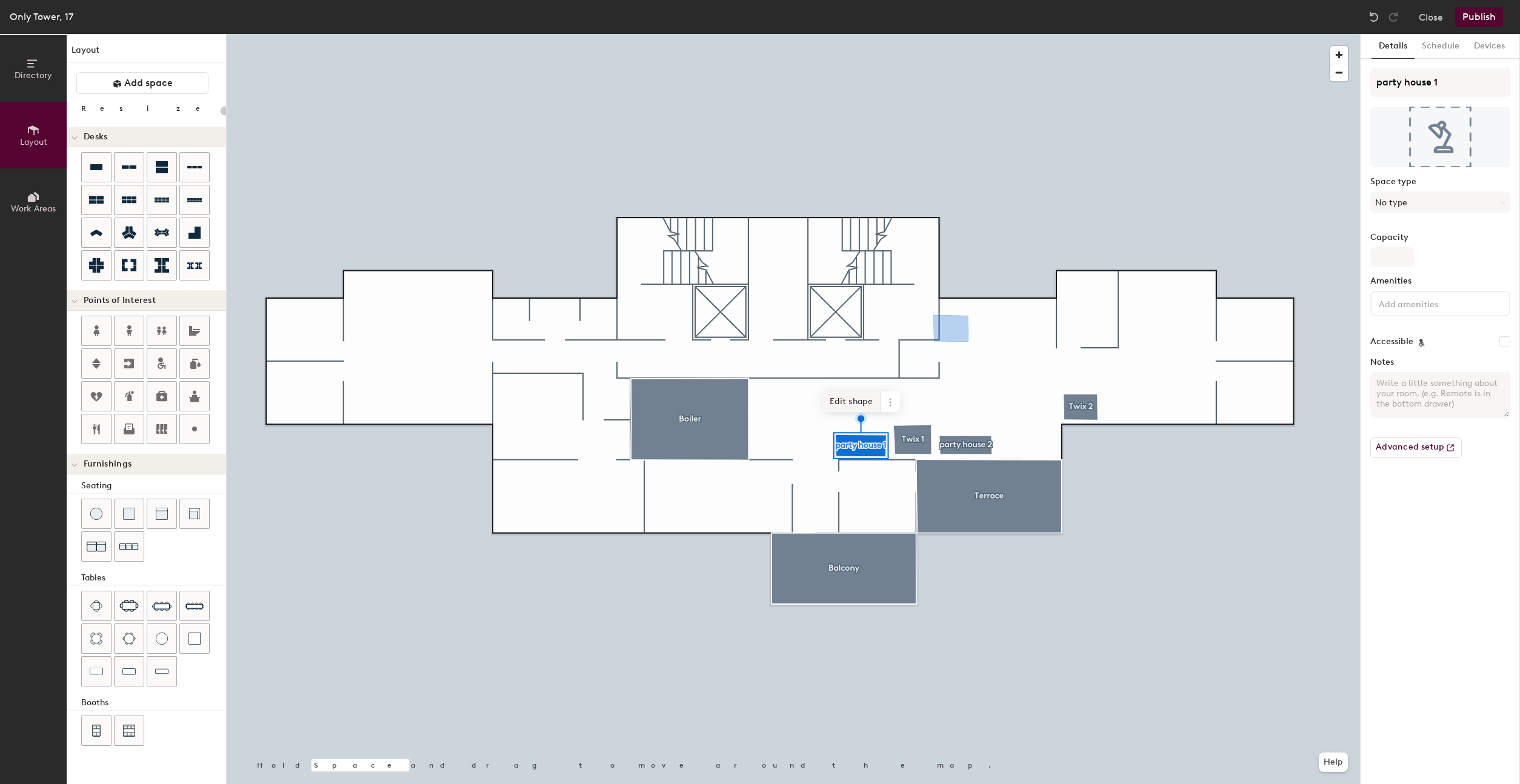
click at [859, 398] on span "Edit shape" at bounding box center [851, 401] width 58 height 20
click at [887, 421] on span "Done" at bounding box center [886, 415] width 36 height 20
click at [1074, 365] on span "Edit shape" at bounding box center [1071, 359] width 58 height 20
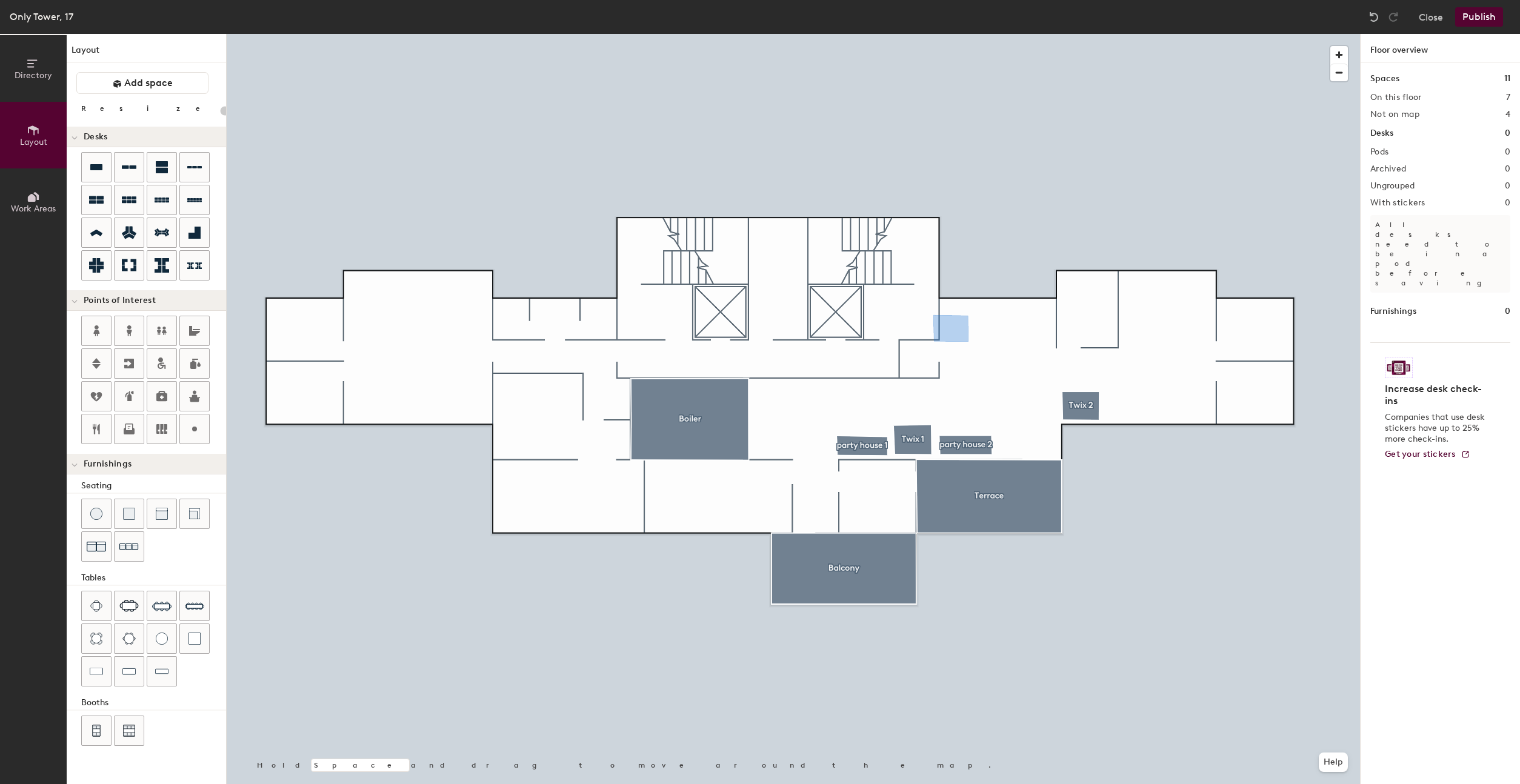
click at [1475, 18] on button "Publish" at bounding box center [1479, 17] width 48 height 20
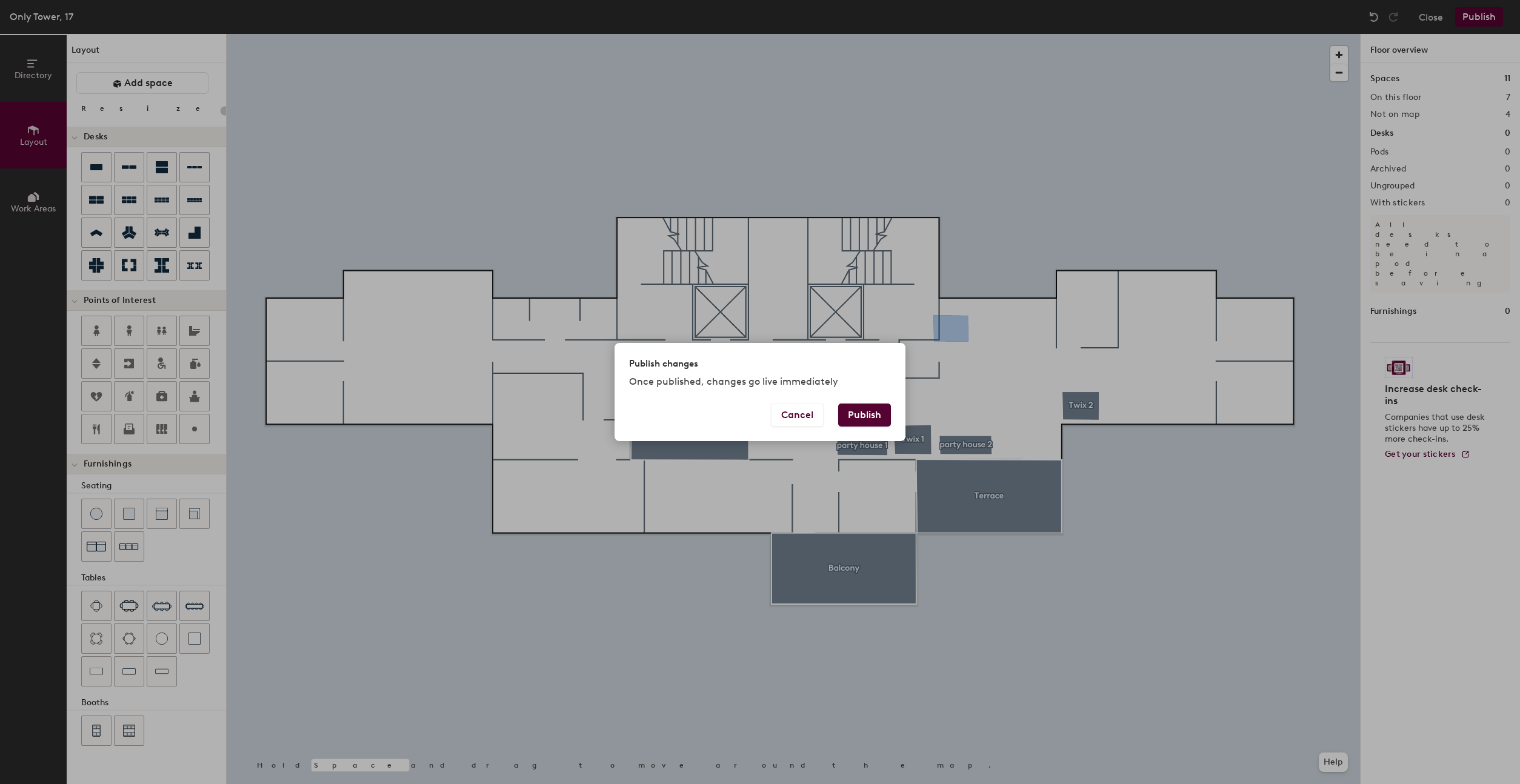
click at [864, 423] on button "Publish" at bounding box center [864, 415] width 53 height 23
type input "20"
